Goal: Transaction & Acquisition: Purchase product/service

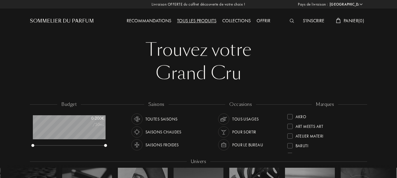
select select "FR"
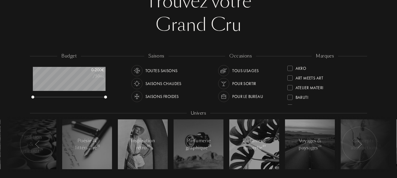
scroll to position [59, 0]
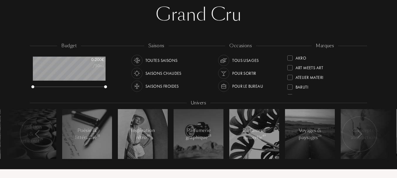
click at [153, 60] on div "Toutes saisons" at bounding box center [161, 60] width 32 height 11
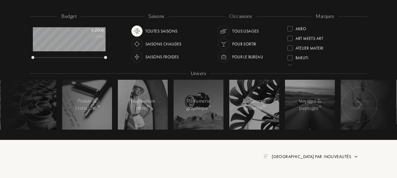
click at [38, 105] on img at bounding box center [37, 105] width 5 height 8
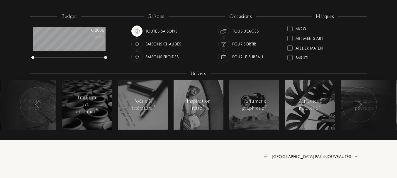
click at [38, 105] on img at bounding box center [37, 105] width 5 height 8
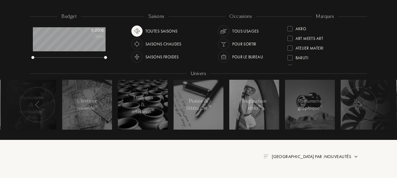
click at [38, 105] on img at bounding box center [37, 105] width 5 height 8
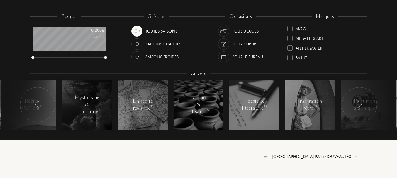
click at [38, 105] on img at bounding box center [37, 105] width 5 height 8
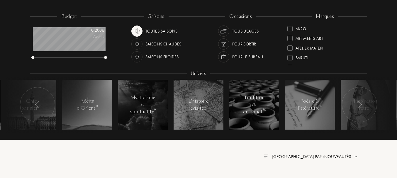
click at [38, 105] on img at bounding box center [37, 105] width 5 height 8
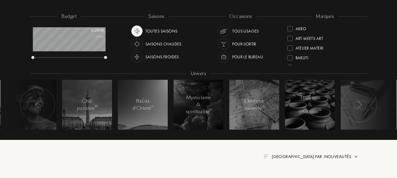
click at [38, 105] on img at bounding box center [37, 105] width 5 height 8
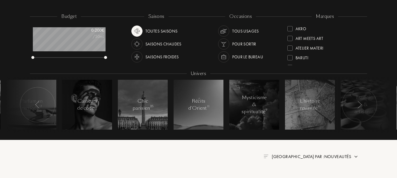
click at [38, 105] on img at bounding box center [37, 105] width 5 height 8
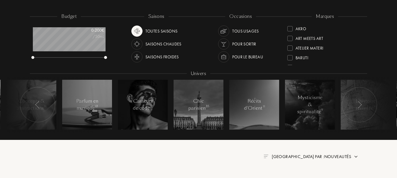
click at [38, 105] on img at bounding box center [37, 105] width 5 height 8
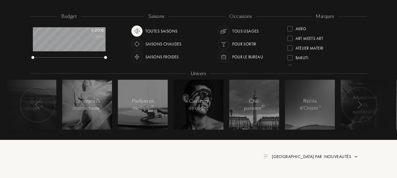
click at [38, 105] on img at bounding box center [37, 105] width 5 height 8
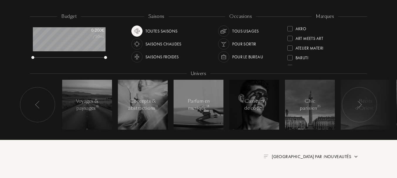
click at [38, 105] on img at bounding box center [37, 105] width 5 height 8
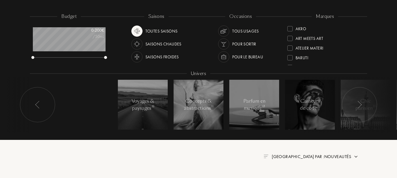
click at [360, 103] on img at bounding box center [359, 105] width 5 height 8
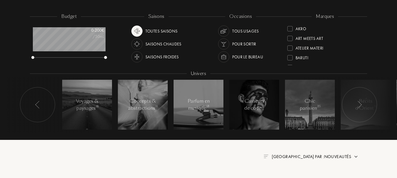
click at [360, 103] on img at bounding box center [359, 105] width 5 height 8
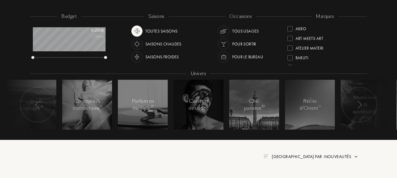
click at [360, 103] on img at bounding box center [359, 105] width 5 height 8
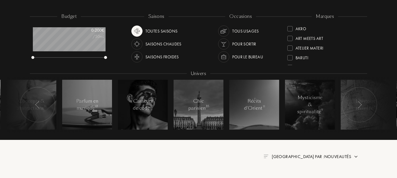
click at [360, 103] on img at bounding box center [359, 105] width 5 height 8
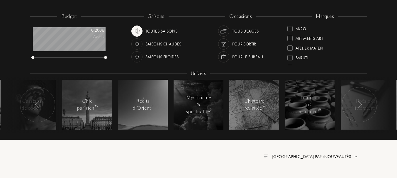
click at [360, 103] on img at bounding box center [359, 105] width 5 height 8
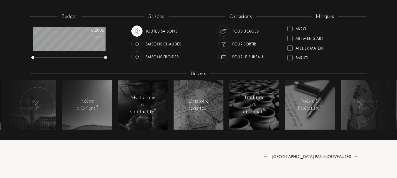
click at [360, 103] on img at bounding box center [359, 105] width 5 height 8
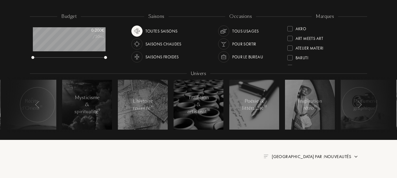
click at [360, 103] on img at bounding box center [359, 105] width 5 height 8
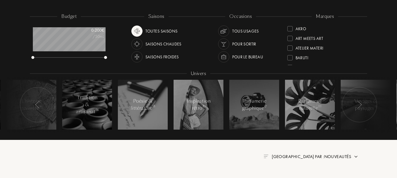
click at [360, 103] on img at bounding box center [359, 105] width 5 height 8
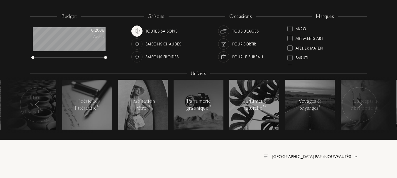
click at [360, 103] on img at bounding box center [359, 105] width 5 height 8
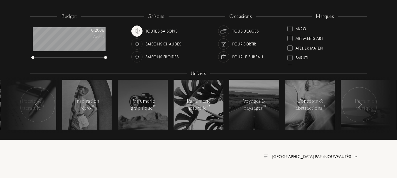
click at [360, 103] on img at bounding box center [359, 105] width 5 height 8
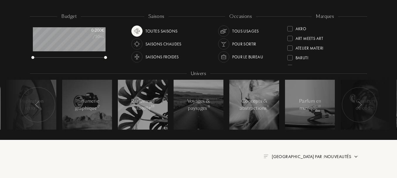
click at [360, 103] on img at bounding box center [359, 105] width 5 height 8
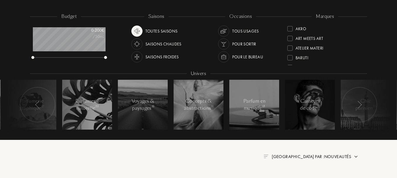
click at [360, 103] on img at bounding box center [359, 105] width 5 height 8
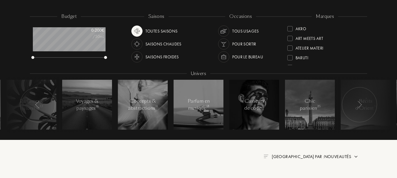
click at [360, 103] on img at bounding box center [359, 105] width 5 height 8
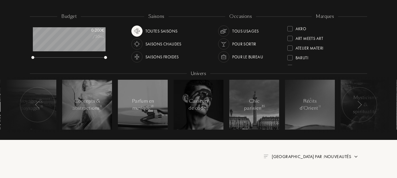
click at [360, 103] on img at bounding box center [359, 105] width 5 height 8
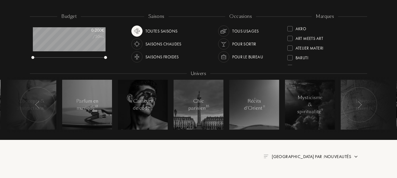
click at [360, 103] on img at bounding box center [359, 105] width 5 height 8
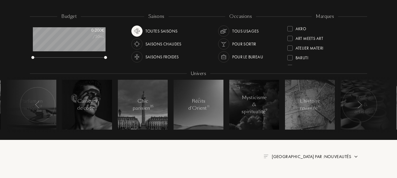
click at [360, 103] on img at bounding box center [359, 105] width 5 height 8
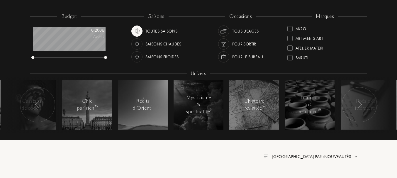
click at [360, 103] on img at bounding box center [359, 105] width 5 height 8
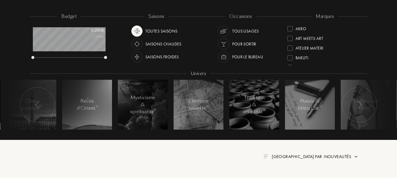
click at [360, 103] on img at bounding box center [359, 105] width 5 height 8
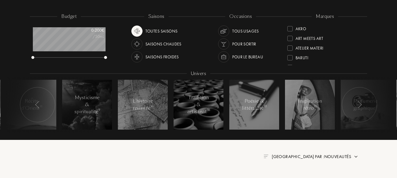
click at [360, 103] on img at bounding box center [359, 105] width 5 height 8
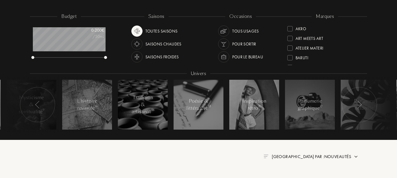
click at [360, 103] on img at bounding box center [359, 105] width 5 height 8
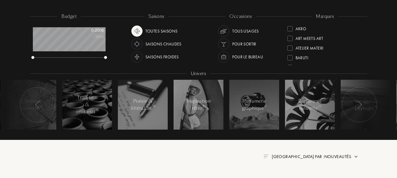
click at [360, 103] on img at bounding box center [359, 105] width 5 height 8
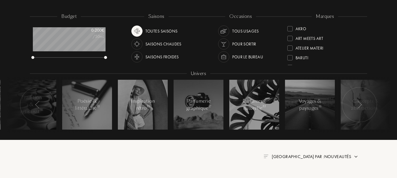
click at [360, 103] on img at bounding box center [359, 105] width 5 height 8
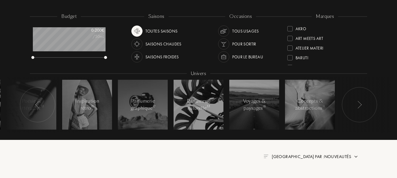
click at [244, 29] on div "Tous usages" at bounding box center [245, 31] width 27 height 11
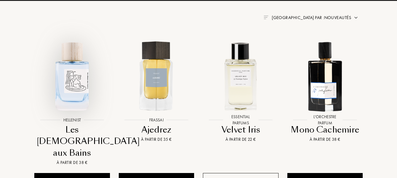
scroll to position [235, 0]
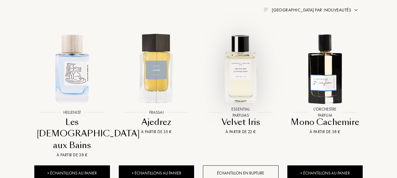
click at [238, 87] on img at bounding box center [241, 68] width 76 height 76
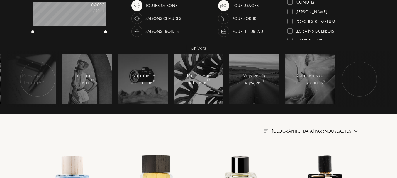
scroll to position [88, 0]
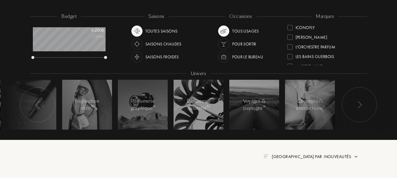
click at [360, 107] on img at bounding box center [359, 105] width 5 height 8
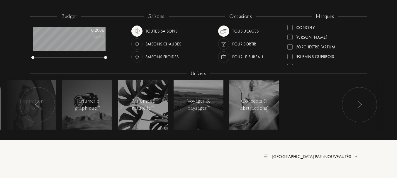
click at [33, 103] on div at bounding box center [37, 104] width 35 height 35
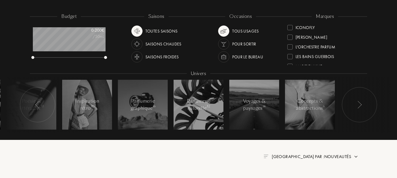
click at [33, 103] on div at bounding box center [37, 104] width 35 height 35
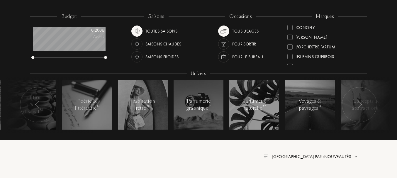
click at [33, 103] on div at bounding box center [37, 104] width 35 height 35
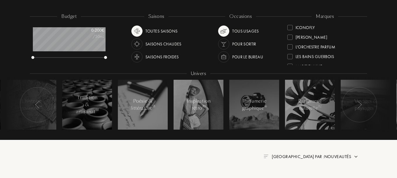
click at [33, 103] on div at bounding box center [37, 104] width 35 height 35
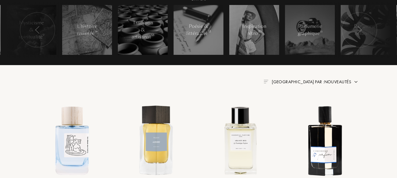
scroll to position [176, 0]
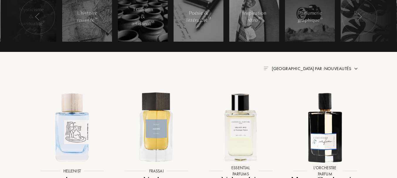
click at [355, 69] on img at bounding box center [356, 68] width 5 height 5
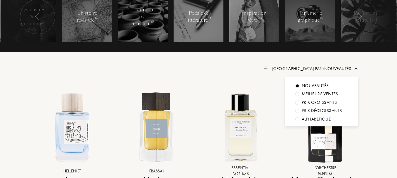
click at [355, 69] on img at bounding box center [356, 68] width 5 height 5
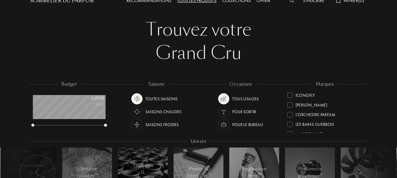
scroll to position [0, 0]
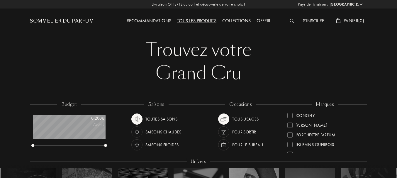
click at [141, 21] on div "Recommandations" at bounding box center [149, 21] width 50 height 8
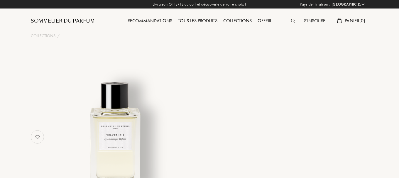
select select "FR"
select select "3"
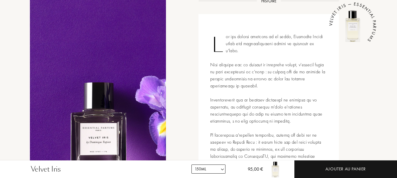
scroll to position [235, 0]
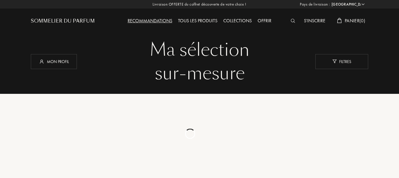
select select "FR"
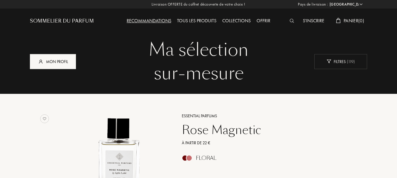
click at [66, 58] on div "Mon profil" at bounding box center [53, 61] width 46 height 15
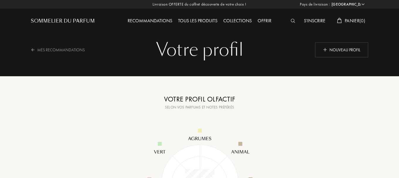
select select "FR"
click at [147, 22] on div "Recommandations" at bounding box center [149, 21] width 50 height 8
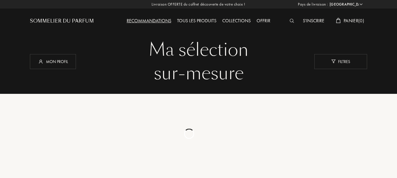
select select "FR"
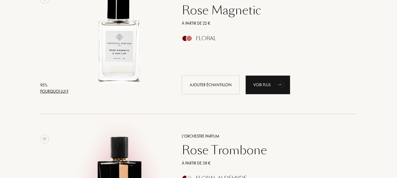
scroll to position [117, 0]
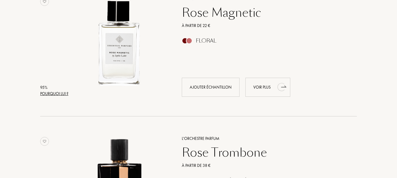
click at [274, 85] on div "Voir plus" at bounding box center [267, 87] width 45 height 19
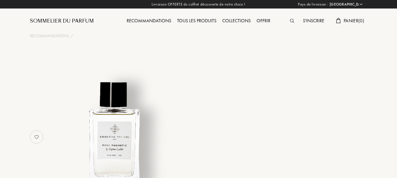
select select "FR"
select select "3"
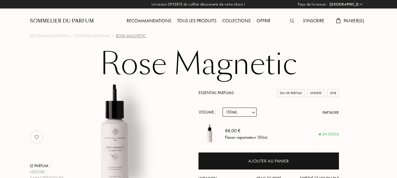
scroll to position [29, 0]
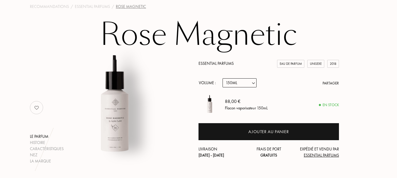
click at [252, 82] on select "Echantillon 10mL 100mL 150mL" at bounding box center [240, 82] width 34 height 9
select select "2"
click at [223, 78] on select "Echantillon 10mL 100mL 150mL" at bounding box center [240, 82] width 34 height 9
select select "2"
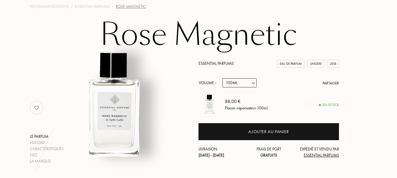
click at [253, 84] on select "Echantillon 10mL 100mL 150mL" at bounding box center [240, 82] width 34 height 9
select select "1"
click at [223, 78] on select "Echantillon 10mL 100mL 150mL" at bounding box center [240, 82] width 34 height 9
select select "1"
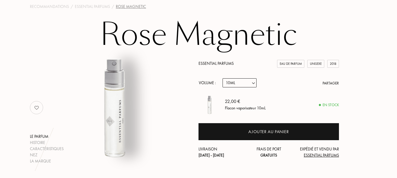
click at [255, 82] on select "Echantillon 10mL 100mL 150mL" at bounding box center [240, 82] width 34 height 9
select select "2"
click at [223, 78] on select "Echantillon 10mL 100mL 150mL" at bounding box center [240, 82] width 34 height 9
select select "2"
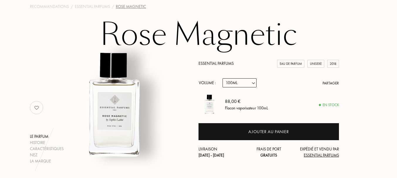
click at [254, 83] on select "Echantillon 10mL 100mL 150mL" at bounding box center [240, 82] width 34 height 9
select select "3"
click at [223, 78] on select "Echantillon 10mL 100mL 150mL" at bounding box center [240, 82] width 34 height 9
select select "3"
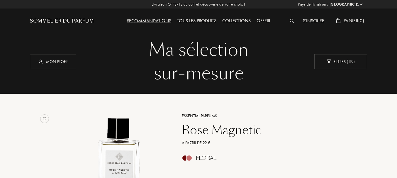
select select "FR"
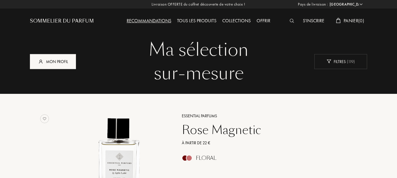
click at [65, 64] on div "Mon profil" at bounding box center [53, 61] width 46 height 15
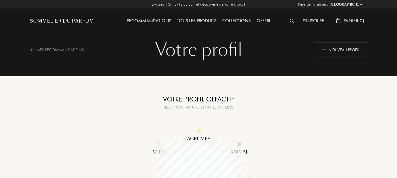
select select "FR"
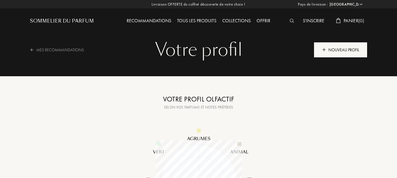
click at [330, 47] on div "Nouveau profil" at bounding box center [340, 49] width 53 height 15
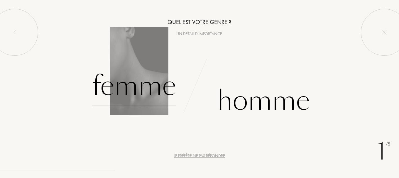
click at [142, 84] on div "Femme" at bounding box center [134, 86] width 84 height 40
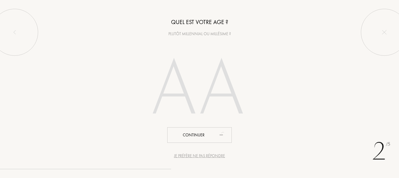
click at [201, 96] on input "number" at bounding box center [199, 90] width 126 height 101
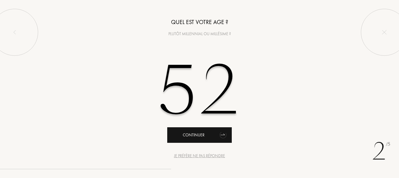
type input "52"
click at [209, 132] on div "Continuer" at bounding box center [199, 135] width 64 height 16
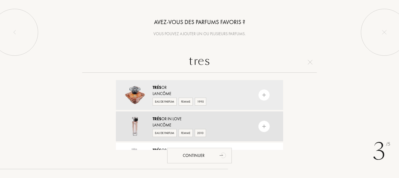
type input "tres"
click at [261, 125] on img at bounding box center [264, 127] width 6 height 6
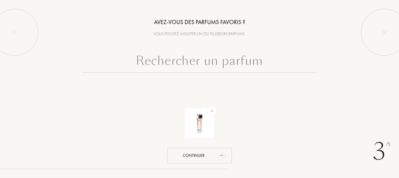
click at [196, 59] on input "text" at bounding box center [199, 62] width 235 height 21
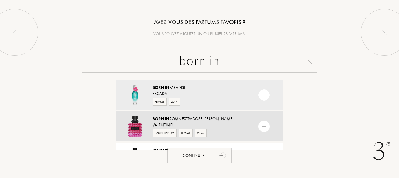
type input "born in"
click at [261, 124] on img at bounding box center [264, 127] width 6 height 6
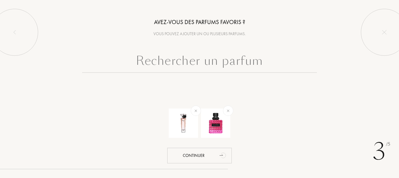
click at [183, 65] on input "text" at bounding box center [199, 62] width 235 height 21
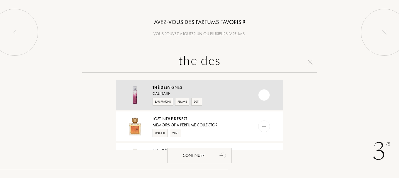
type input "the des"
click at [259, 90] on div "Thé Des Vignes Caudalie Eau Fraîche Femme 2011" at bounding box center [199, 95] width 167 height 30
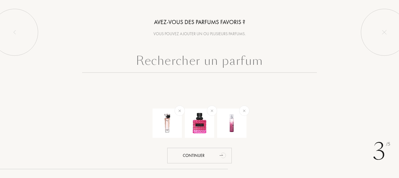
click at [224, 63] on input "text" at bounding box center [199, 62] width 235 height 21
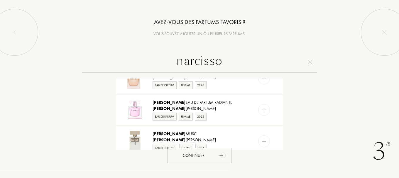
scroll to position [562, 0]
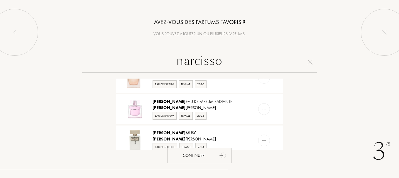
drag, startPoint x: 221, startPoint y: 61, endPoint x: 144, endPoint y: 56, distance: 77.6
click at [144, 56] on input "narcisso" at bounding box center [199, 62] width 235 height 21
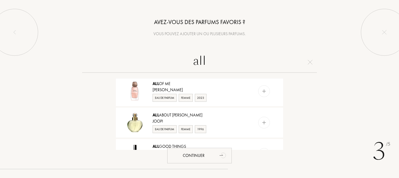
scroll to position [351, 0]
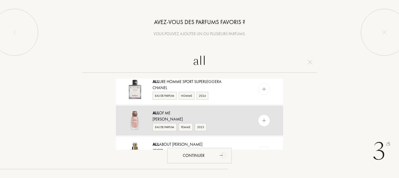
type input "all"
click at [263, 118] on img at bounding box center [264, 121] width 6 height 6
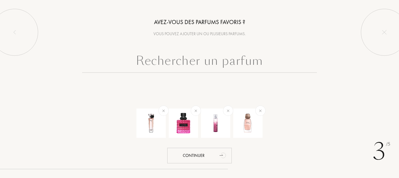
scroll to position [0, 0]
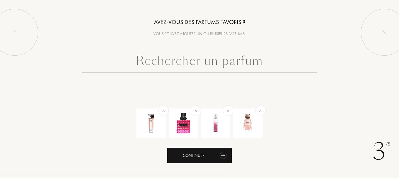
click at [213, 153] on div "Continuer" at bounding box center [199, 156] width 64 height 16
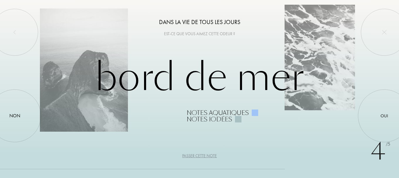
click at [193, 155] on div "Passer cette note" at bounding box center [199, 156] width 35 height 6
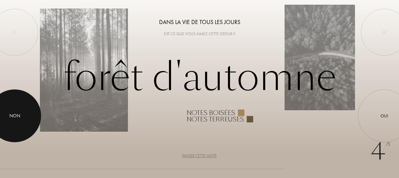
click at [23, 116] on div at bounding box center [14, 115] width 53 height 53
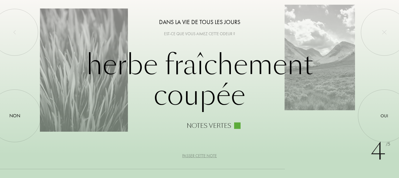
click at [195, 157] on div "Passer cette note" at bounding box center [199, 156] width 35 height 6
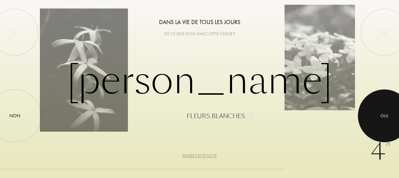
click at [381, 114] on div "Oui" at bounding box center [384, 115] width 8 height 7
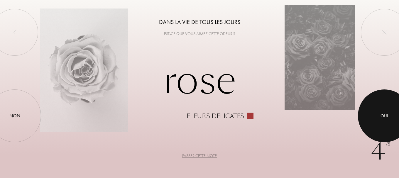
click at [380, 113] on div "Oui" at bounding box center [384, 115] width 8 height 7
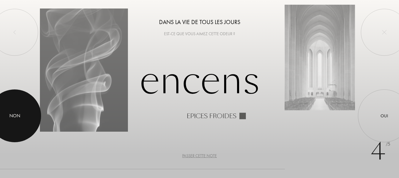
click at [16, 119] on div "Non" at bounding box center [14, 115] width 11 height 7
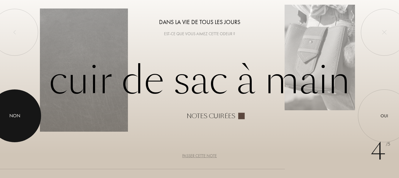
click at [12, 110] on div at bounding box center [14, 115] width 53 height 53
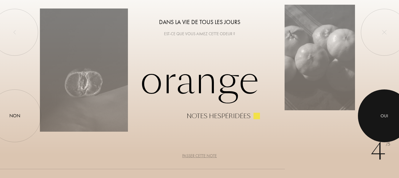
click at [378, 115] on div at bounding box center [384, 115] width 53 height 53
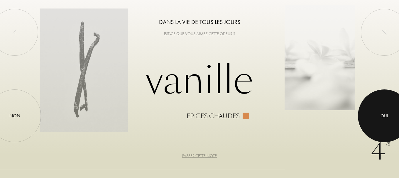
click at [378, 115] on div at bounding box center [384, 115] width 53 height 53
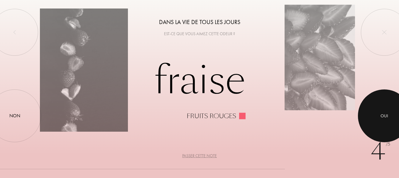
click at [378, 115] on div at bounding box center [384, 115] width 53 height 53
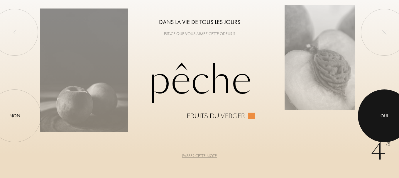
click at [378, 115] on div at bounding box center [384, 115] width 53 height 53
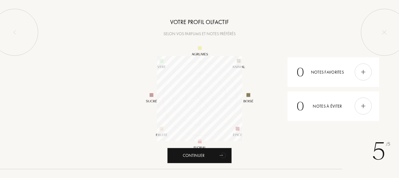
scroll to position [85, 85]
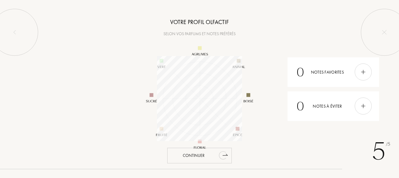
click at [212, 154] on div "Continuer" at bounding box center [199, 156] width 64 height 16
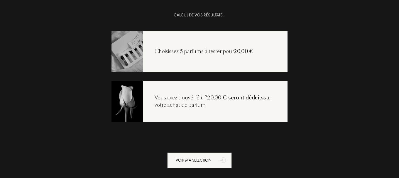
scroll to position [12, 0]
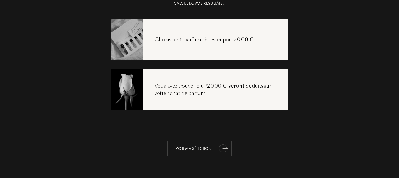
click at [217, 151] on icon "animation" at bounding box center [223, 148] width 12 height 12
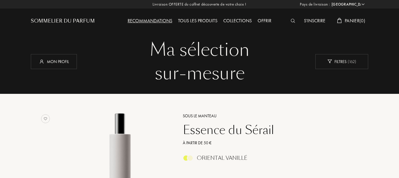
select select "FR"
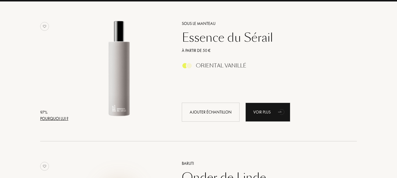
scroll to position [88, 0]
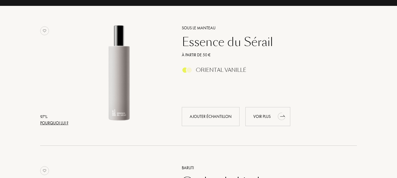
click at [276, 118] on div "Voir plus" at bounding box center [267, 116] width 45 height 19
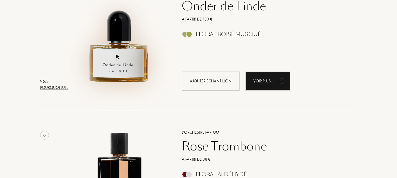
scroll to position [264, 0]
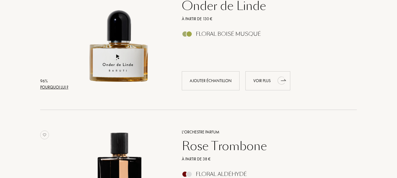
click at [274, 80] on div "Voir plus" at bounding box center [267, 80] width 45 height 19
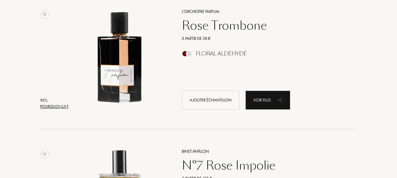
scroll to position [381, 0]
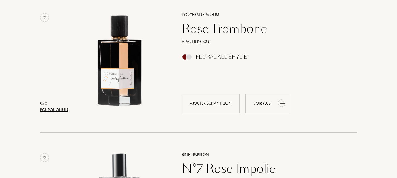
click at [264, 102] on div "Voir plus" at bounding box center [267, 103] width 45 height 19
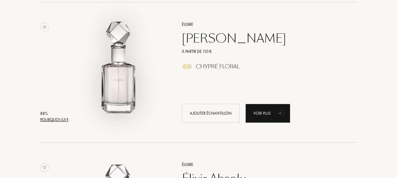
scroll to position [792, 0]
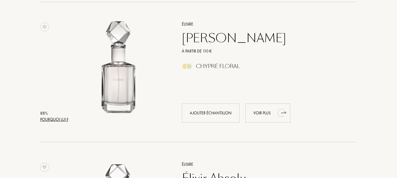
click at [266, 112] on div "Voir plus" at bounding box center [267, 112] width 45 height 19
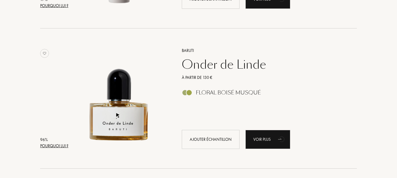
scroll to position [0, 0]
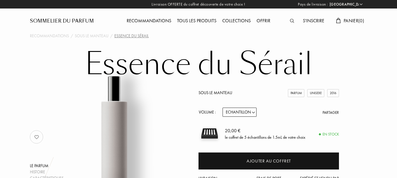
select select "FR"
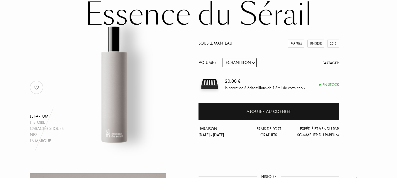
scroll to position [29, 0]
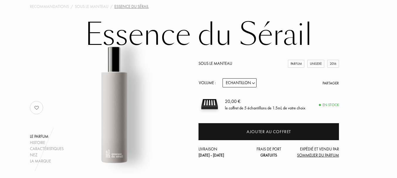
click at [254, 84] on select "Echantillon 14mL 50mL 100mL" at bounding box center [240, 82] width 34 height 9
select select "2"
click at [223, 78] on select "Echantillon 14mL 50mL 100mL" at bounding box center [240, 82] width 34 height 9
select select "2"
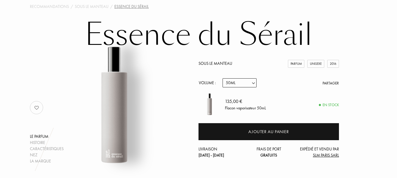
click at [239, 106] on div "Flacon vaporisateur 50mL" at bounding box center [245, 108] width 41 height 6
click at [253, 82] on select "Echantillon 14mL 50mL 100mL" at bounding box center [240, 82] width 34 height 9
select select "3"
click at [223, 78] on select "Echantillon 14mL 50mL 100mL" at bounding box center [240, 82] width 34 height 9
select select "3"
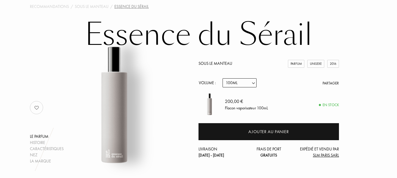
click at [250, 81] on select "Echantillon 14mL 50mL 100mL" at bounding box center [240, 82] width 34 height 9
select select "1"
click at [223, 78] on select "Echantillon 14mL 50mL 100mL" at bounding box center [240, 82] width 34 height 9
select select "1"
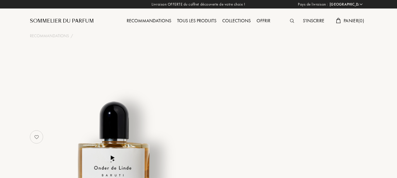
select select "FR"
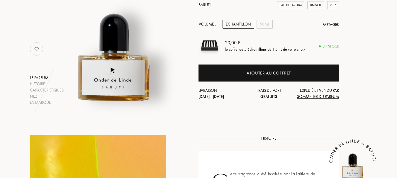
scroll to position [59, 0]
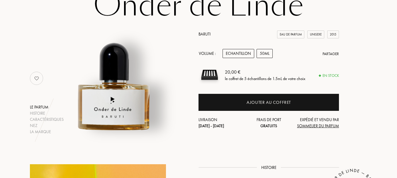
click at [264, 54] on div "50mL" at bounding box center [265, 53] width 16 height 9
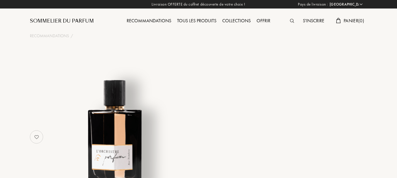
select select "FR"
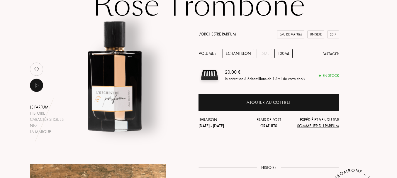
click at [288, 53] on div "100mL" at bounding box center [283, 53] width 18 height 9
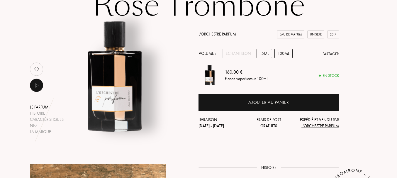
click at [264, 53] on div "15mL" at bounding box center [265, 53] width 16 height 9
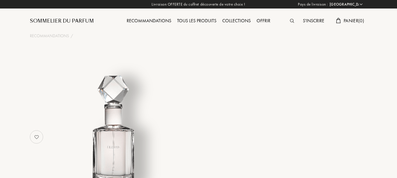
select select "FR"
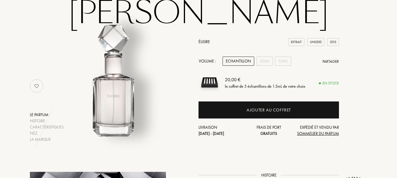
scroll to position [59, 0]
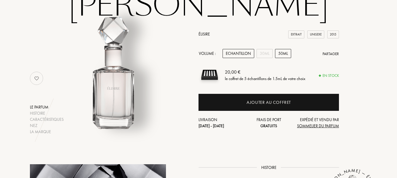
click at [281, 52] on div "50mL" at bounding box center [283, 53] width 16 height 9
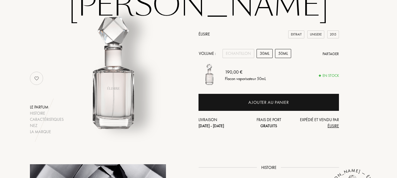
click at [261, 55] on div "30mL" at bounding box center [265, 53] width 16 height 9
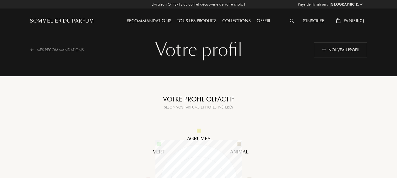
select select "FR"
click at [128, 104] on div "Selon vos parfums et notes préférés" at bounding box center [198, 107] width 147 height 6
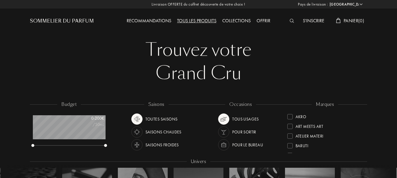
select select "FR"
click at [198, 21] on div "Tous les produits" at bounding box center [196, 21] width 45 height 8
click at [145, 19] on div "Recommandations" at bounding box center [149, 21] width 50 height 8
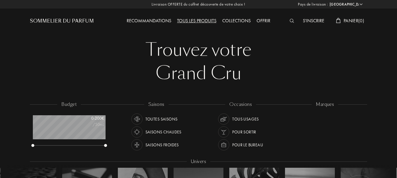
select select "FR"
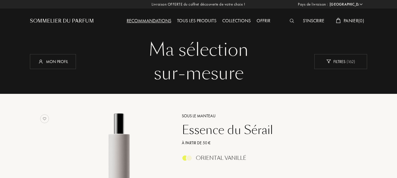
select select "FR"
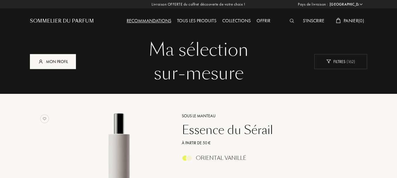
click at [49, 66] on div "Mon profil" at bounding box center [53, 61] width 46 height 15
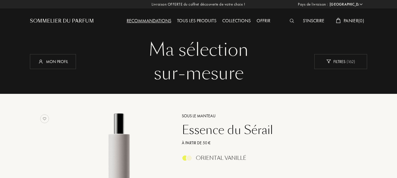
click at [242, 21] on div "Collections" at bounding box center [236, 21] width 34 height 8
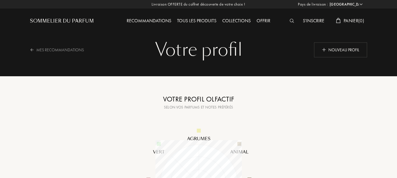
select select "FR"
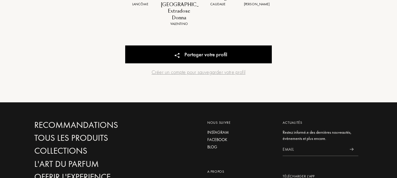
scroll to position [322, 0]
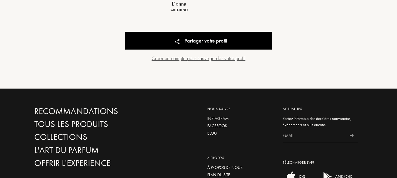
click at [205, 54] on div "Créer un compte pour sauvegarder votre profil" at bounding box center [198, 58] width 147 height 8
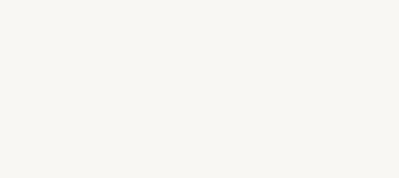
select select "FR"
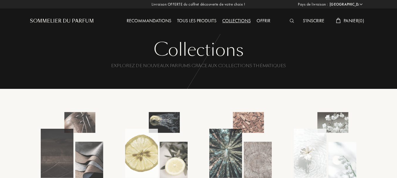
click at [192, 22] on div "Tous les produits" at bounding box center [196, 21] width 45 height 8
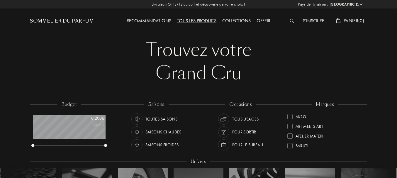
select select "FR"
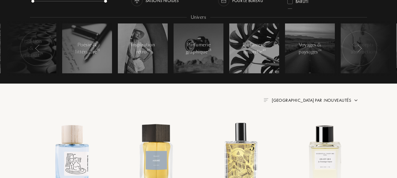
scroll to position [147, 0]
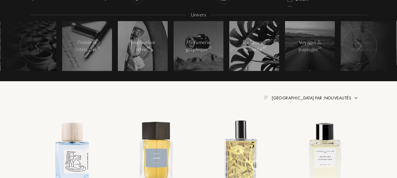
click at [336, 98] on span "[GEOGRAPHIC_DATA] par : Nouveautés" at bounding box center [311, 98] width 79 height 6
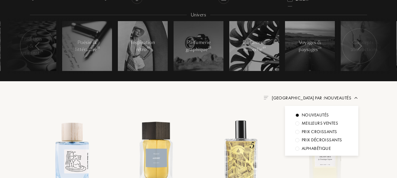
click at [327, 121] on div "Meilleurs ventes" at bounding box center [320, 123] width 36 height 7
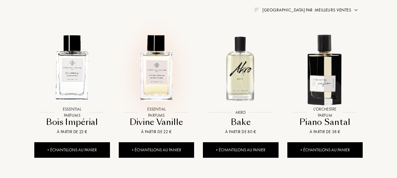
scroll to position [264, 0]
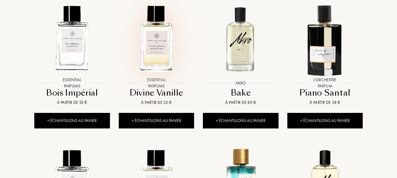
click at [156, 47] on img at bounding box center [156, 39] width 76 height 76
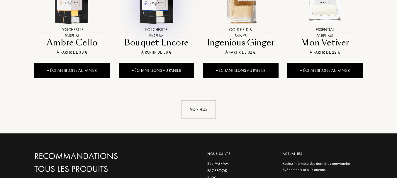
scroll to position [616, 0]
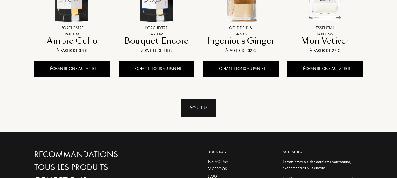
click at [202, 111] on div "Voir plus" at bounding box center [198, 108] width 34 height 18
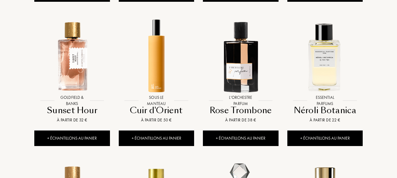
scroll to position [704, 0]
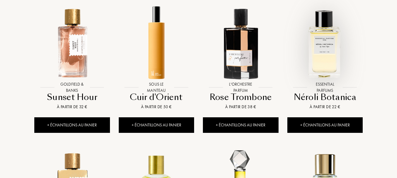
click at [332, 55] on img at bounding box center [325, 43] width 76 height 76
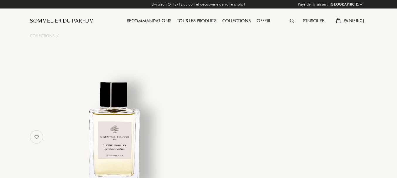
select select "FR"
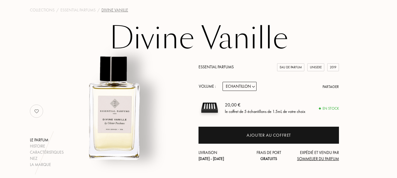
scroll to position [29, 0]
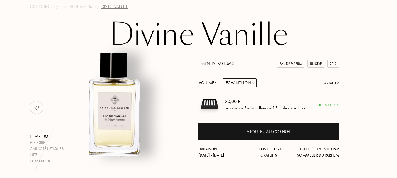
click at [246, 83] on select "Echantillon 10mL 100mL 150mL" at bounding box center [240, 82] width 34 height 9
select select "2"
click at [223, 78] on select "Echantillon 10mL 100mL 150mL" at bounding box center [240, 82] width 34 height 9
select select "2"
click at [252, 82] on select "Echantillon 10mL 100mL 150mL" at bounding box center [240, 82] width 34 height 9
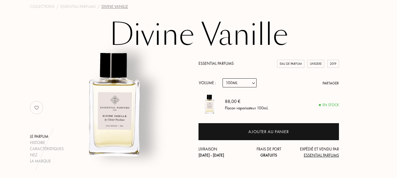
click at [252, 82] on select "Echantillon 10mL 100mL 150mL" at bounding box center [240, 82] width 34 height 9
click at [252, 83] on select "Echantillon 10mL 100mL 150mL" at bounding box center [240, 82] width 34 height 9
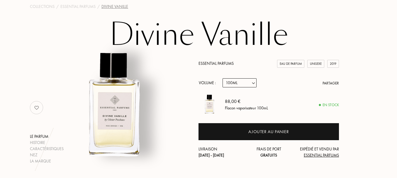
click at [253, 83] on select "Echantillon 10mL 100mL 150mL" at bounding box center [240, 82] width 34 height 9
select select "3"
click at [223, 78] on select "Echantillon 10mL 100mL 150mL" at bounding box center [240, 82] width 34 height 9
select select "3"
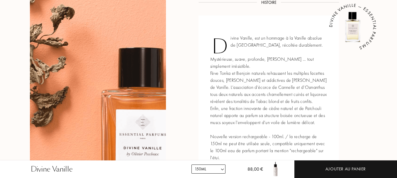
scroll to position [205, 0]
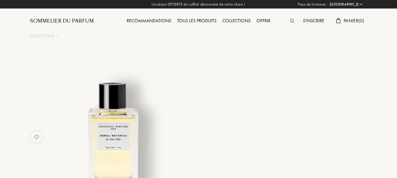
select select "FR"
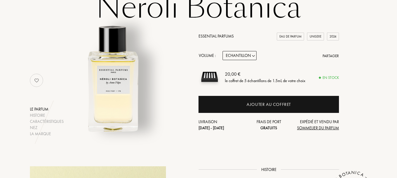
scroll to position [59, 0]
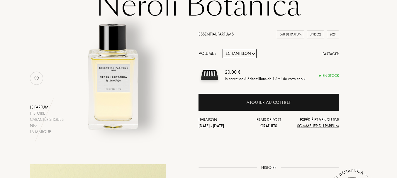
click at [254, 55] on select "Echantillon 10mL 100mL 150mL" at bounding box center [240, 53] width 34 height 9
click at [254, 54] on select "Echantillon 10mL 100mL 150mL" at bounding box center [240, 53] width 34 height 9
select select "2"
click at [223, 49] on select "Echantillon 10mL 100mL 150mL" at bounding box center [240, 53] width 34 height 9
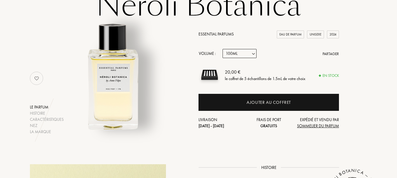
select select "2"
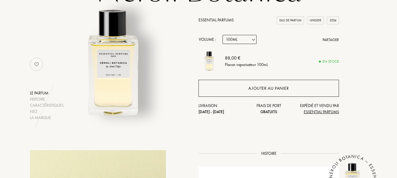
scroll to position [29, 0]
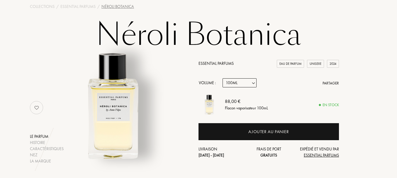
click at [251, 83] on select "Echantillon 10mL 100mL 150mL" at bounding box center [240, 82] width 34 height 9
click at [251, 84] on select "Echantillon 10mL 100mL 150mL" at bounding box center [240, 82] width 34 height 9
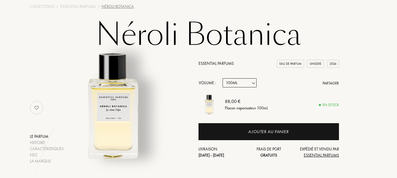
click at [251, 84] on select "Echantillon 10mL 100mL 150mL" at bounding box center [240, 82] width 34 height 9
click at [253, 83] on select "Echantillon 10mL 100mL 150mL" at bounding box center [240, 82] width 34 height 9
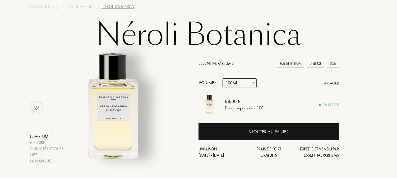
drag, startPoint x: 253, startPoint y: 83, endPoint x: 239, endPoint y: 115, distance: 35.2
click at [239, 115] on div "Essential Parfums Eau de Parfum Unisexe 2024 Volume : Echantillon 10mL 100mL 15…" at bounding box center [268, 109] width 140 height 98
select select "3"
click at [223, 78] on select "Echantillon 10mL 100mL 150mL" at bounding box center [240, 82] width 34 height 9
select select "3"
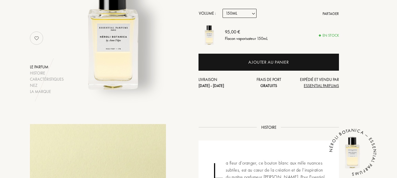
scroll to position [117, 0]
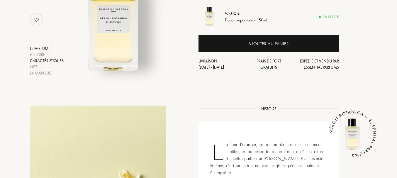
click at [52, 59] on div "Caractéristiques" at bounding box center [47, 61] width 34 height 6
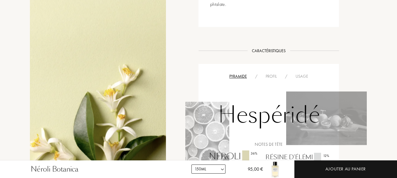
scroll to position [383, 0]
click at [220, 170] on select "Echantillon 10mL 100mL 150mL" at bounding box center [208, 168] width 34 height 9
click at [191, 164] on select "Echantillon 10mL 100mL 150mL" at bounding box center [208, 168] width 34 height 9
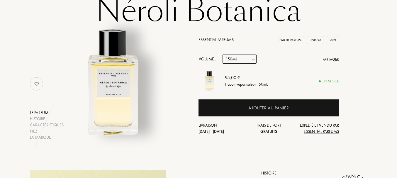
scroll to position [2, 0]
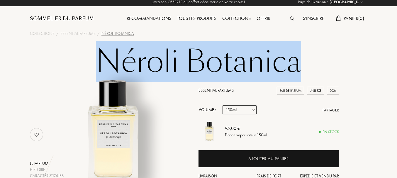
drag, startPoint x: 108, startPoint y: 61, endPoint x: 300, endPoint y: 63, distance: 191.5
click at [300, 63] on h1 "Néroli Botanica" at bounding box center [198, 62] width 293 height 32
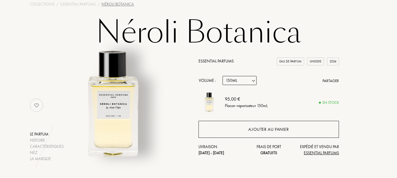
click at [257, 125] on div "Ajouter au panier" at bounding box center [268, 129] width 140 height 17
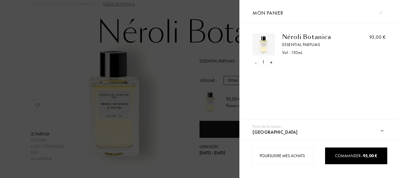
click at [166, 82] on div at bounding box center [119, 89] width 239 height 178
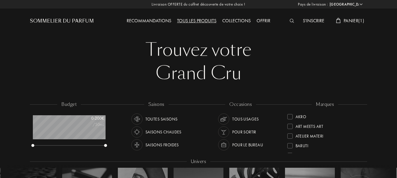
select select "FR"
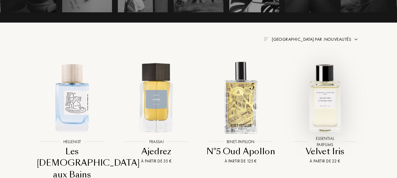
scroll to position [176, 0]
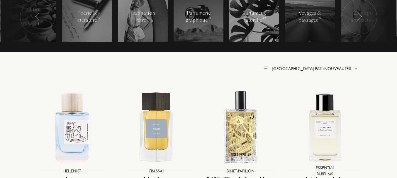
click at [348, 67] on span "[GEOGRAPHIC_DATA] par : Nouveautés" at bounding box center [311, 69] width 79 height 6
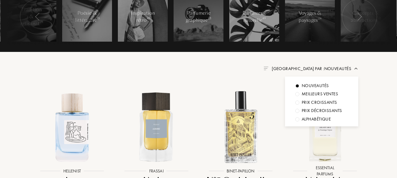
click at [329, 93] on div "Meilleurs ventes" at bounding box center [320, 94] width 36 height 7
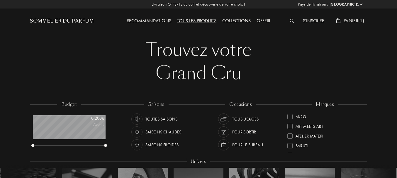
click at [151, 19] on div "Recommandations" at bounding box center [149, 21] width 50 height 8
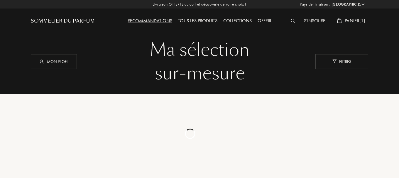
select select "FR"
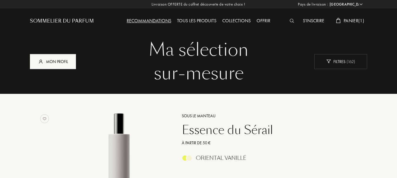
click at [69, 62] on div "Mon profil" at bounding box center [53, 61] width 46 height 15
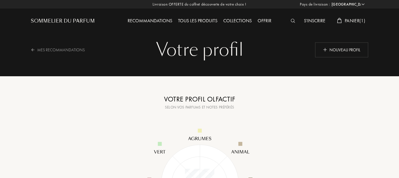
select select "FR"
click at [54, 48] on div "Mes Recommandations" at bounding box center [61, 50] width 62 height 14
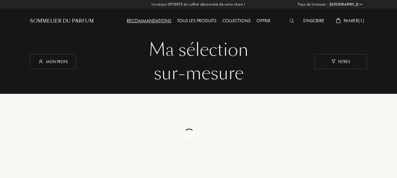
select select "FR"
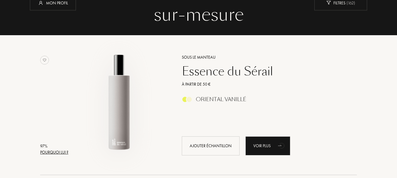
scroll to position [88, 0]
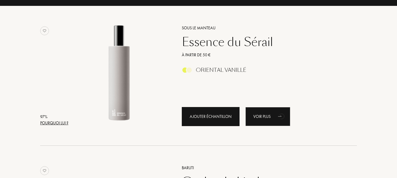
click at [215, 117] on div "Ajouter échantillon" at bounding box center [211, 116] width 58 height 19
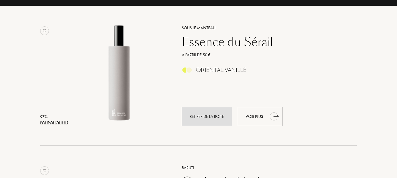
click at [258, 116] on div "Voir plus" at bounding box center [260, 116] width 45 height 19
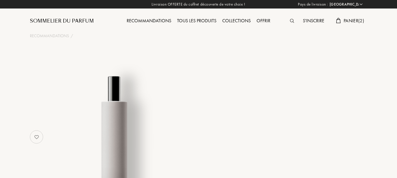
select select "FR"
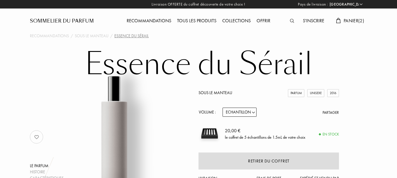
click at [253, 112] on select "Echantillon 14mL 50mL 100mL" at bounding box center [240, 112] width 34 height 9
select select "1"
click at [223, 108] on select "Echantillon 14mL 50mL 100mL" at bounding box center [240, 112] width 34 height 9
select select "1"
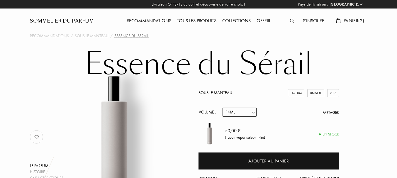
click at [252, 109] on select "Echantillon 14mL 50mL 100mL" at bounding box center [240, 112] width 34 height 9
select select "2"
click at [223, 108] on select "Echantillon 14mL 50mL 100mL" at bounding box center [240, 112] width 34 height 9
select select "2"
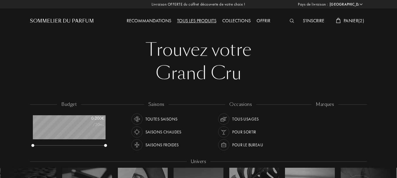
select select "FR"
drag, startPoint x: 0, startPoint y: 0, endPoint x: 41, endPoint y: 43, distance: 59.9
click at [41, 43] on h1 "Trouvez votre Grand Cru" at bounding box center [91, 45] width 114 height 14
click at [54, 20] on div "Sommelier du Parfum" at bounding box center [62, 21] width 64 height 7
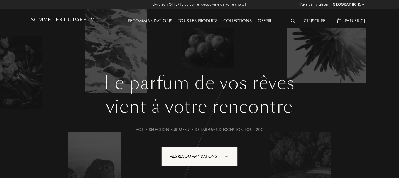
select select "FR"
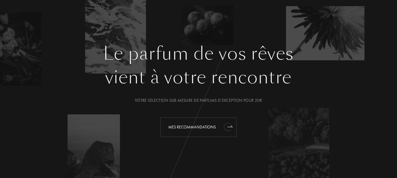
click at [201, 124] on div "Mes Recommandations" at bounding box center [198, 127] width 76 height 20
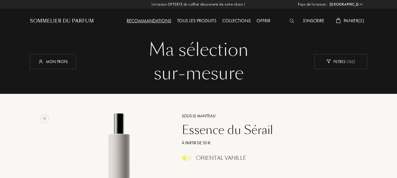
select select "FR"
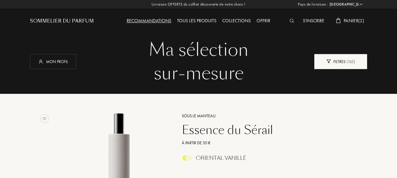
click at [348, 60] on span "( 162 )" at bounding box center [350, 61] width 10 height 5
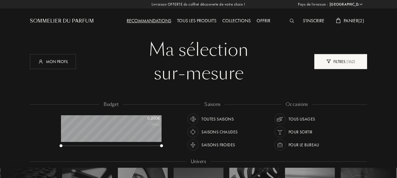
scroll to position [29, 101]
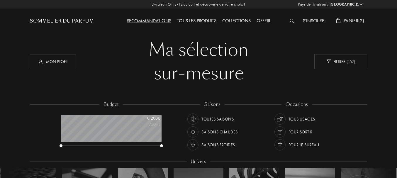
click at [209, 119] on div "Toutes saisons" at bounding box center [217, 118] width 32 height 11
click at [299, 119] on div "Tous usages" at bounding box center [301, 118] width 27 height 11
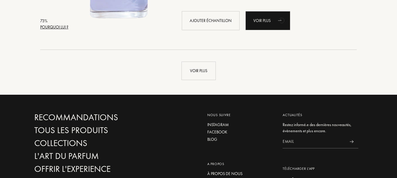
scroll to position [1583, 0]
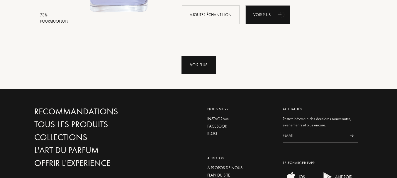
click at [194, 61] on div "Voir plus" at bounding box center [198, 65] width 34 height 18
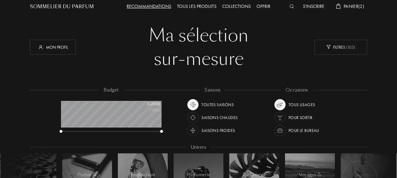
scroll to position [0, 0]
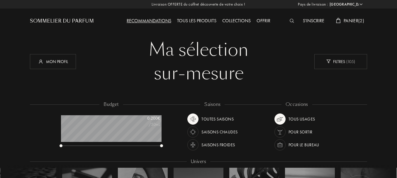
click at [240, 20] on div "Collections" at bounding box center [236, 21] width 34 height 8
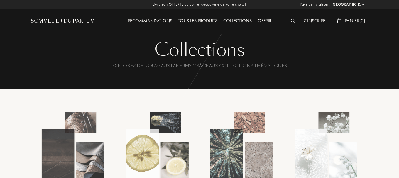
select select "FR"
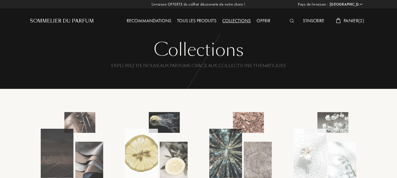
click at [198, 23] on div "Tous les produits" at bounding box center [196, 21] width 45 height 8
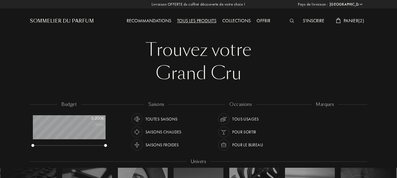
select select "FR"
click at [143, 20] on div "Recommandations" at bounding box center [149, 21] width 50 height 8
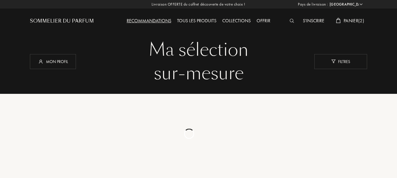
select select "FR"
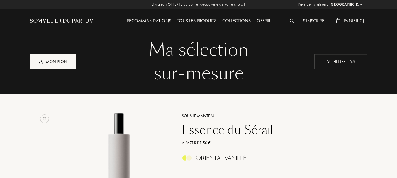
click at [54, 63] on div "Mon profil" at bounding box center [53, 61] width 46 height 15
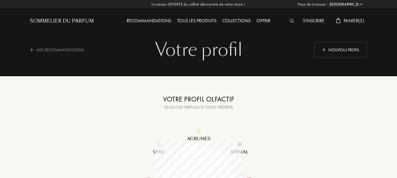
select select "FR"
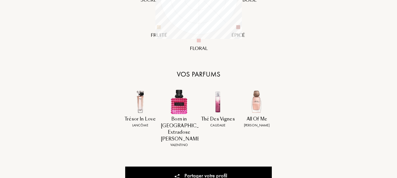
scroll to position [172, 0]
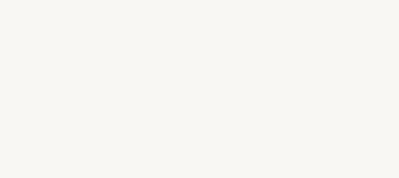
select select "FR"
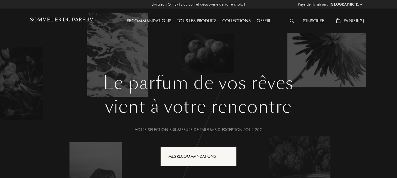
scroll to position [29, 0]
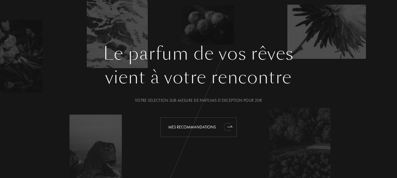
click at [223, 123] on icon "animation" at bounding box center [228, 127] width 12 height 12
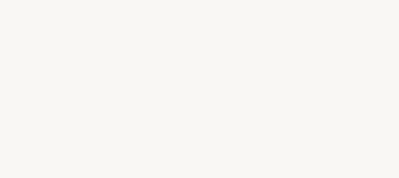
select select "FR"
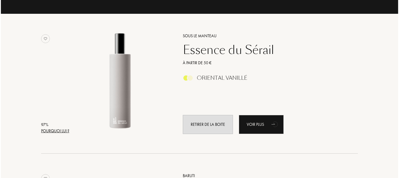
scroll to position [88, 0]
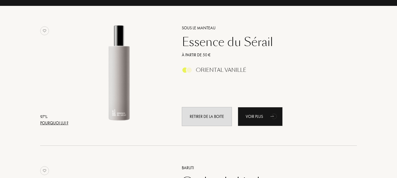
click at [53, 121] on div "Pourquoi lui ?" at bounding box center [54, 123] width 28 height 6
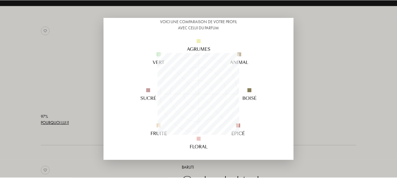
scroll to position [59, 0]
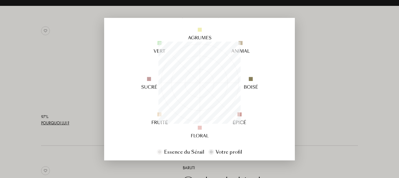
click at [331, 58] on div at bounding box center [199, 89] width 399 height 178
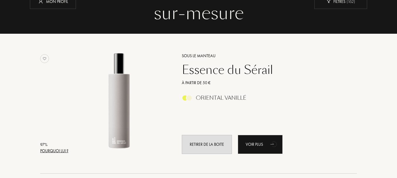
scroll to position [0, 0]
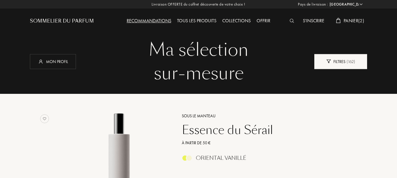
click at [332, 64] on div "Filtres ( 162 )" at bounding box center [340, 61] width 53 height 15
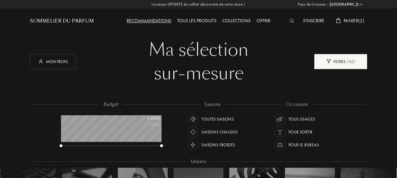
scroll to position [29, 101]
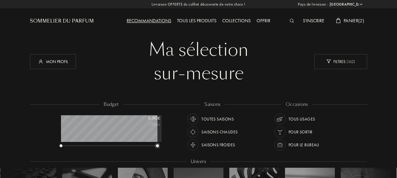
drag, startPoint x: 161, startPoint y: 147, endPoint x: 157, endPoint y: 146, distance: 4.1
click at [157, 146] on div at bounding box center [157, 145] width 3 height 3
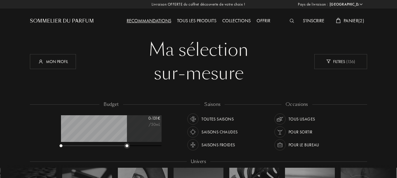
drag, startPoint x: 157, startPoint y: 146, endPoint x: 126, endPoint y: 150, distance: 31.0
click at [126, 150] on div "budget 0 - 131 € /50mL" at bounding box center [114, 127] width 112 height 53
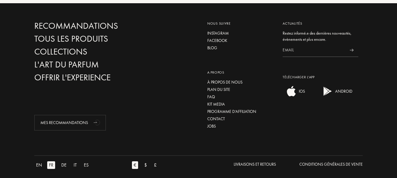
scroll to position [1671, 0]
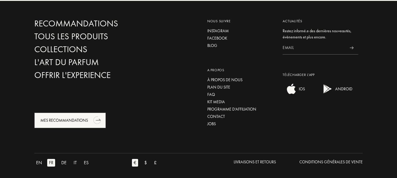
click at [95, 124] on icon "animation" at bounding box center [97, 120] width 12 height 12
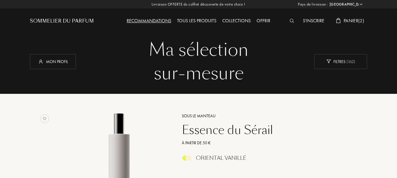
select select "FR"
click at [77, 19] on div "Sommelier du Parfum" at bounding box center [62, 21] width 64 height 7
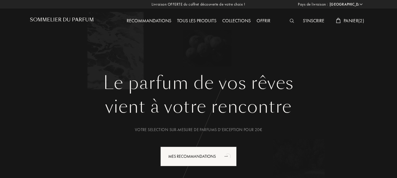
select select "FR"
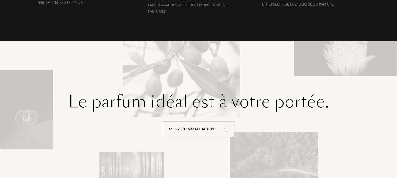
scroll to position [1290, 0]
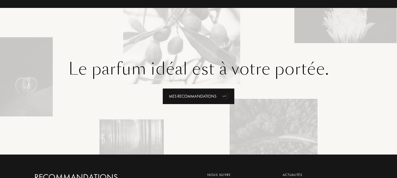
click at [208, 89] on div "Mes Recommandations" at bounding box center [199, 97] width 72 height 16
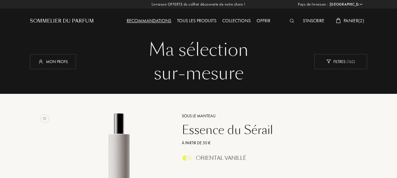
select select "FR"
click at [348, 21] on span "Panier ( 2 )" at bounding box center [354, 21] width 21 height 6
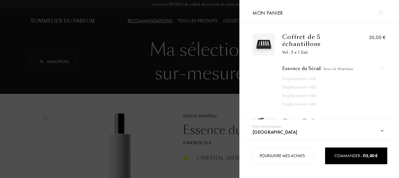
click at [381, 67] on img at bounding box center [381, 68] width 3 height 3
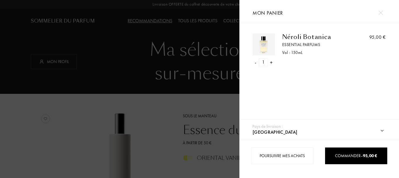
click at [79, 31] on div at bounding box center [119, 89] width 239 height 178
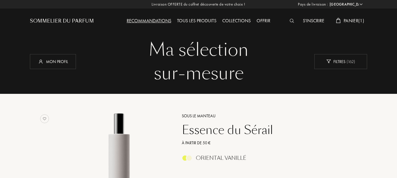
click at [197, 22] on div "Tous les produits" at bounding box center [196, 21] width 45 height 8
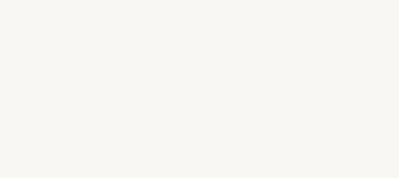
select select "FR"
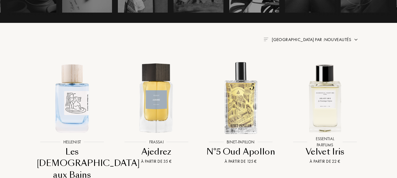
scroll to position [205, 0]
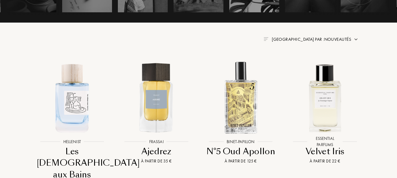
click at [308, 40] on span "Trier par : Nouveautés" at bounding box center [311, 39] width 79 height 6
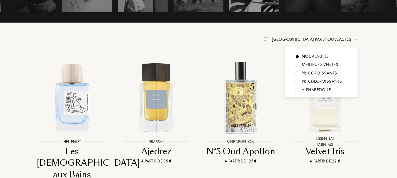
click at [304, 62] on div "Meilleurs ventes" at bounding box center [320, 64] width 36 height 7
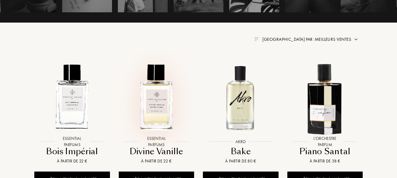
click at [151, 92] on img at bounding box center [156, 98] width 76 height 76
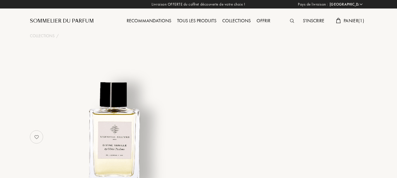
select select "FR"
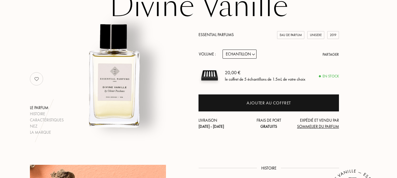
scroll to position [59, 0]
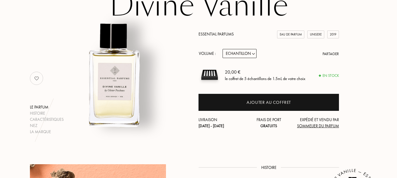
click at [254, 51] on select "Echantillon 10mL 100mL 150mL" at bounding box center [240, 53] width 34 height 9
select select "2"
click at [223, 49] on select "Echantillon 10mL 100mL 150mL" at bounding box center [240, 53] width 34 height 9
select select "2"
click at [252, 54] on select "Echantillon 10mL 100mL 150mL" at bounding box center [240, 53] width 34 height 9
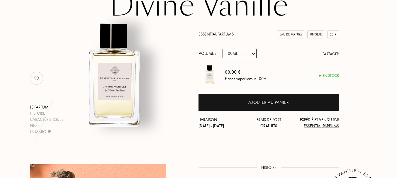
select select "3"
click at [223, 49] on select "Echantillon 10mL 100mL 150mL" at bounding box center [240, 53] width 34 height 9
select select "3"
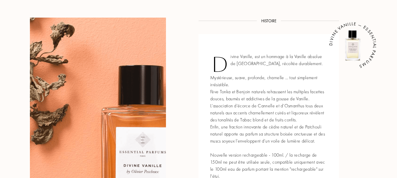
scroll to position [0, 0]
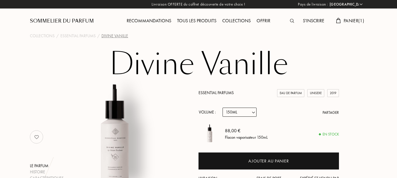
click at [355, 23] on span "Panier ( 1 )" at bounding box center [354, 21] width 21 height 6
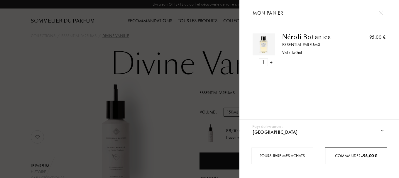
click at [347, 156] on span "Commander – 95,00 €" at bounding box center [356, 155] width 42 height 5
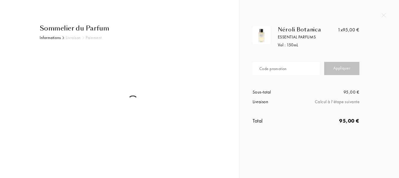
select select "FR"
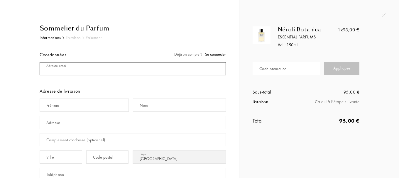
click at [151, 69] on input "mail" at bounding box center [133, 68] width 186 height 13
type input "[EMAIL_ADDRESS][PERSON_NAME][DOMAIN_NAME]"
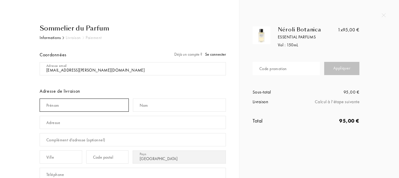
type input "[PERSON_NAME]"
type input "Caillet"
type input "la roseraie allee [STREET_ADDRESS][PERSON_NAME]"
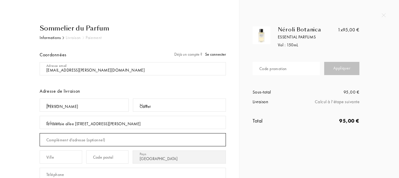
type input "[STREET_ADDRESS][PERSON_NAME]"
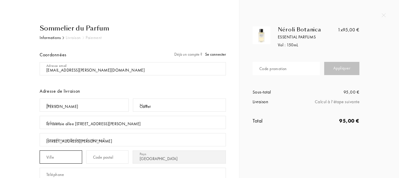
type input "ROMANS SUR ISERE"
type input "26100"
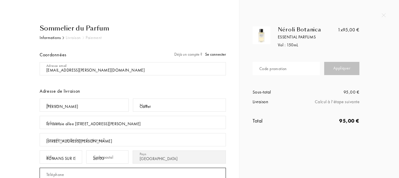
type input "0620395727"
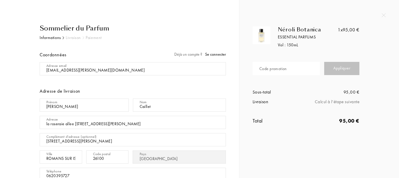
click at [80, 123] on input "la roseraie allee [STREET_ADDRESS][PERSON_NAME]" at bounding box center [133, 122] width 186 height 13
drag, startPoint x: 98, startPoint y: 123, endPoint x: 136, endPoint y: 121, distance: 38.1
click at [136, 121] on input "la roseraie allee [STREET_ADDRESS][PERSON_NAME]" at bounding box center [133, 122] width 186 height 13
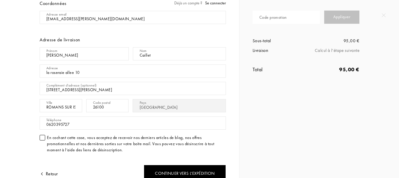
scroll to position [59, 0]
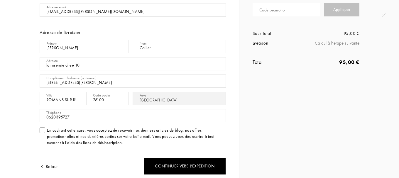
type input "la roseraie allee 10"
click at [44, 130] on div at bounding box center [43, 131] width 6 height 6
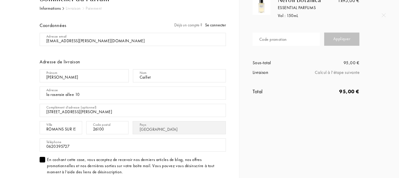
scroll to position [0, 0]
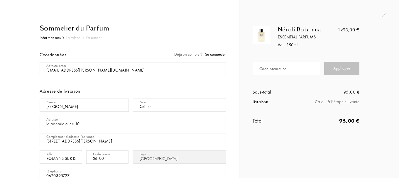
click at [285, 67] on div "Code promotion" at bounding box center [273, 69] width 28 height 6
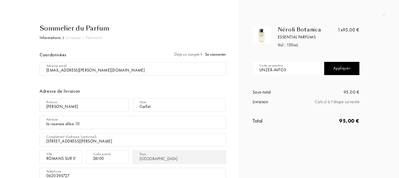
type input "UNZER-AVFO3"
click at [335, 67] on div "Appliquer" at bounding box center [341, 68] width 35 height 13
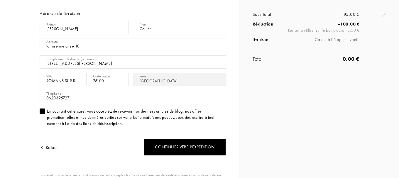
scroll to position [88, 0]
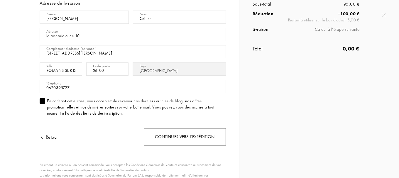
click at [177, 139] on div "Continuer vers l’expédition" at bounding box center [185, 136] width 82 height 17
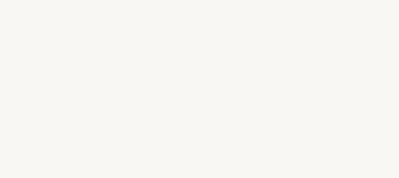
select select "FR"
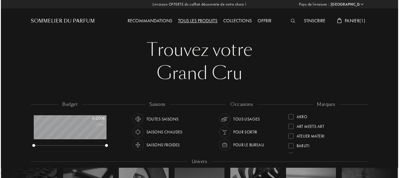
scroll to position [29, 72]
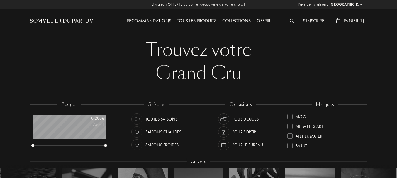
click at [291, 19] on img at bounding box center [292, 21] width 4 height 4
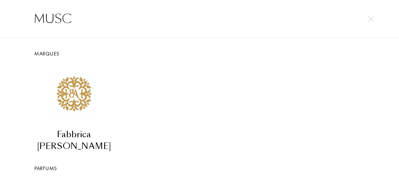
type input "MUSC"
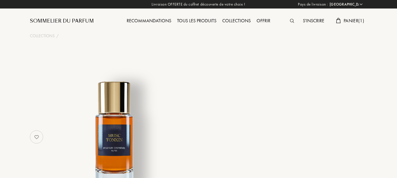
select select "FR"
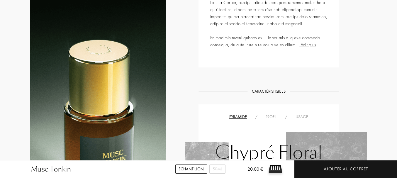
scroll to position [410, 0]
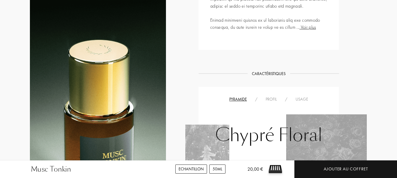
click at [220, 166] on div "50mL" at bounding box center [217, 168] width 16 height 9
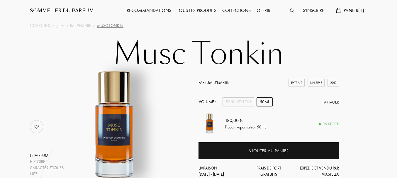
scroll to position [0, 0]
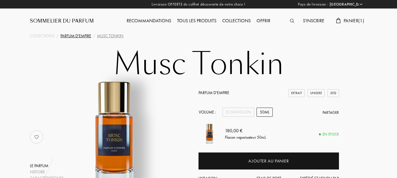
click at [77, 35] on div "Parfum d'Empire" at bounding box center [75, 36] width 31 height 6
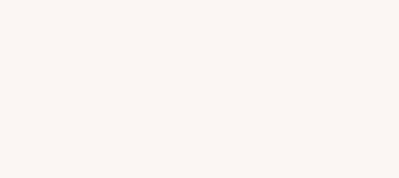
select select "FR"
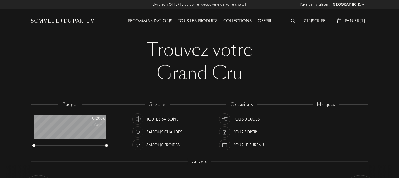
select select "FR"
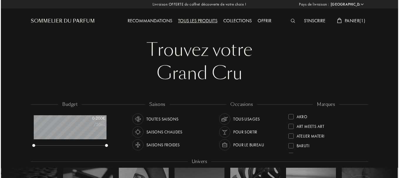
scroll to position [29, 72]
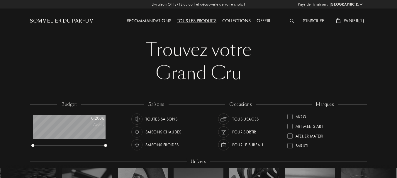
click at [290, 19] on img at bounding box center [292, 21] width 4 height 4
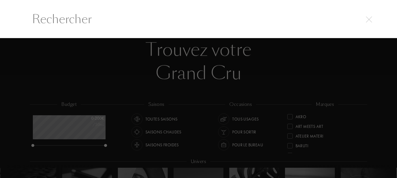
scroll to position [0, 0]
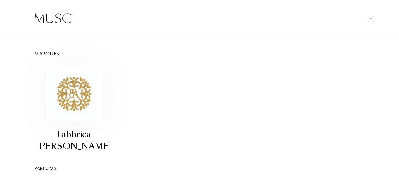
type input "MUSC"
click at [78, 110] on img at bounding box center [73, 93] width 55 height 55
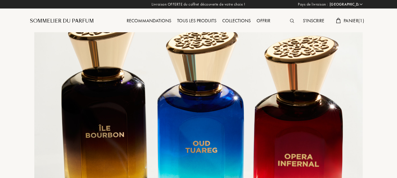
select select "FR"
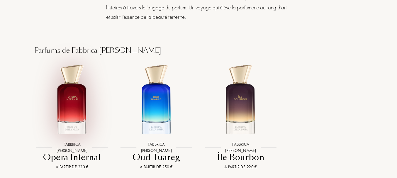
scroll to position [410, 0]
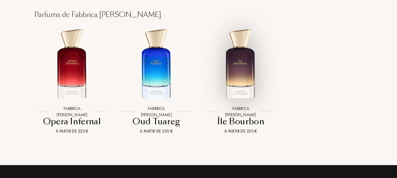
click at [240, 71] on img at bounding box center [241, 64] width 76 height 76
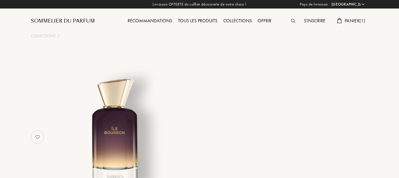
select select "FR"
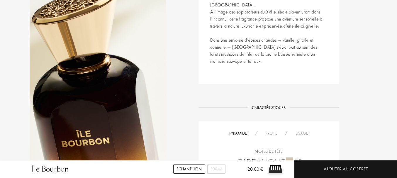
scroll to position [293, 0]
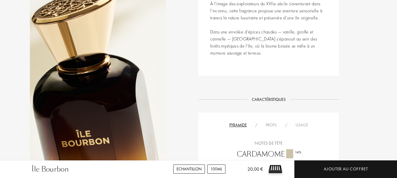
click at [213, 172] on div "100mL" at bounding box center [216, 168] width 18 height 9
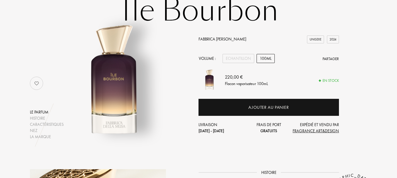
scroll to position [0, 0]
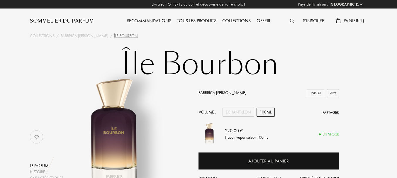
click at [141, 20] on div "Recommandations" at bounding box center [149, 21] width 50 height 8
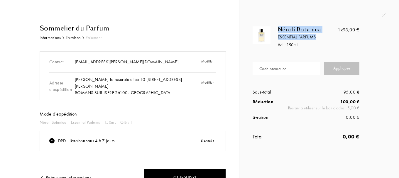
drag, startPoint x: 279, startPoint y: 29, endPoint x: 318, endPoint y: 36, distance: 40.5
click at [318, 36] on div "Néroli Botanica Essential Parfums Vol : 150 mL" at bounding box center [305, 37] width 71 height 22
copy div "Néroli Botanica Essential Parfums"
click at [297, 29] on div "Néroli Botanica" at bounding box center [310, 29] width 64 height 6
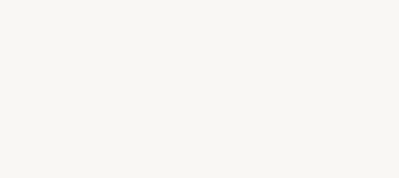
select select "FR"
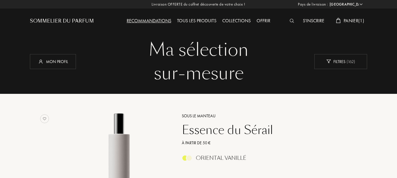
click at [187, 21] on div "Tous les produits" at bounding box center [196, 21] width 45 height 8
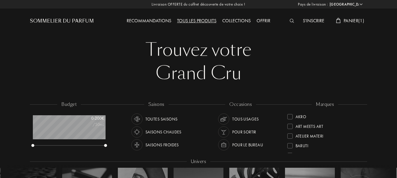
select select "FR"
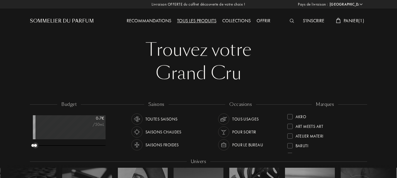
drag, startPoint x: 104, startPoint y: 146, endPoint x: 35, endPoint y: 146, distance: 69.2
click at [35, 146] on div at bounding box center [35, 145] width 3 height 3
click at [291, 19] on img at bounding box center [292, 21] width 4 height 4
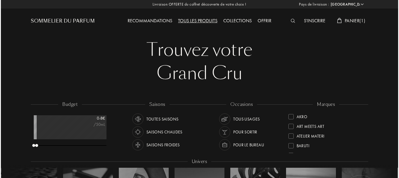
scroll to position [0, 0]
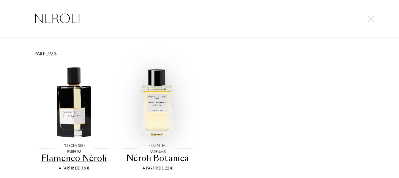
type input "NEROLI"
click at [168, 98] on img at bounding box center [157, 101] width 75 height 75
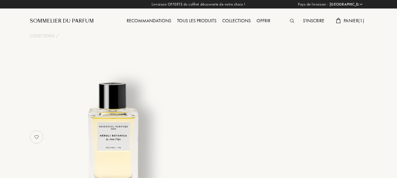
select select "FR"
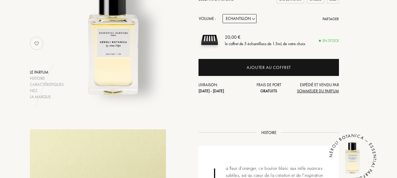
scroll to position [59, 0]
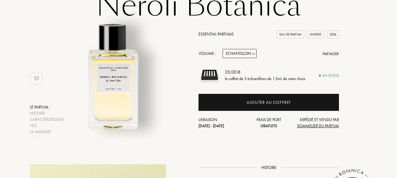
click at [254, 52] on select "Echantillon 10mL 100mL 150mL" at bounding box center [240, 53] width 34 height 9
select select "2"
click at [223, 49] on select "Echantillon 10mL 100mL 150mL" at bounding box center [240, 53] width 34 height 9
select select "2"
click at [252, 53] on select "Echantillon 10mL 100mL 150mL" at bounding box center [240, 53] width 34 height 9
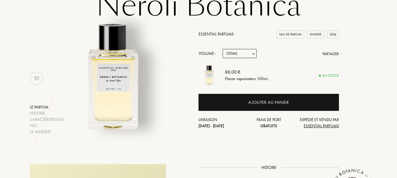
select select "3"
click at [223, 49] on select "Echantillon 10mL 100mL 150mL" at bounding box center [240, 53] width 34 height 9
select select "3"
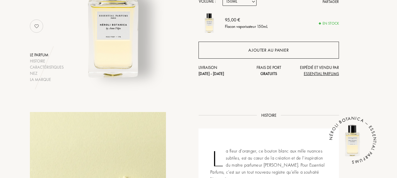
scroll to position [117, 0]
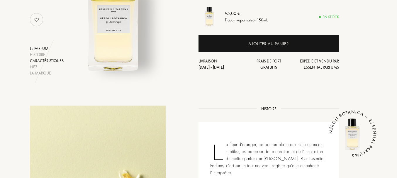
click at [40, 60] on div "Caractéristiques" at bounding box center [47, 61] width 34 height 6
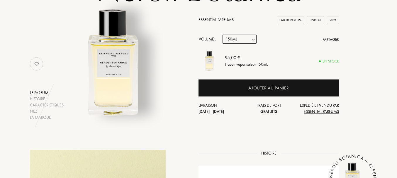
scroll to position [88, 0]
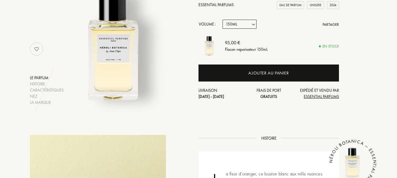
click at [254, 22] on select "Echantillon 10mL 100mL 150mL" at bounding box center [240, 24] width 34 height 9
click at [223, 20] on select "Echantillon 10mL 100mL 150mL" at bounding box center [240, 24] width 34 height 9
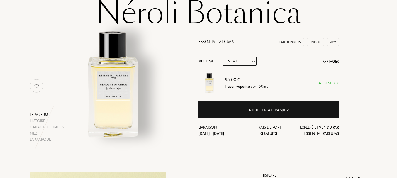
scroll to position [59, 0]
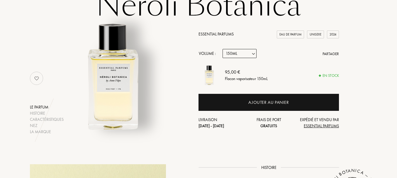
click at [252, 55] on select "Echantillon 10mL 100mL 150mL" at bounding box center [240, 53] width 34 height 9
select select "2"
click at [223, 49] on select "Echantillon 10mL 100mL 150mL" at bounding box center [240, 53] width 34 height 9
select select "2"
click at [252, 54] on select "Echantillon 10mL 100mL 150mL" at bounding box center [240, 53] width 34 height 9
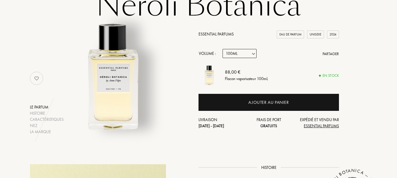
select select "3"
click at [223, 49] on select "Echantillon 10mL 100mL 150mL" at bounding box center [240, 53] width 34 height 9
select select "3"
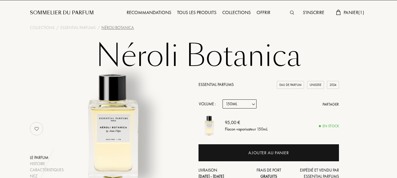
scroll to position [0, 0]
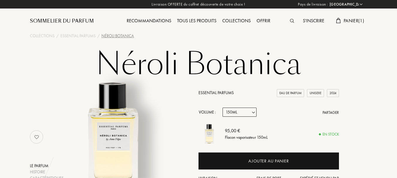
click at [139, 18] on div "Recommandations" at bounding box center [149, 21] width 50 height 8
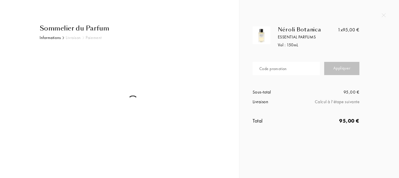
select select "FR"
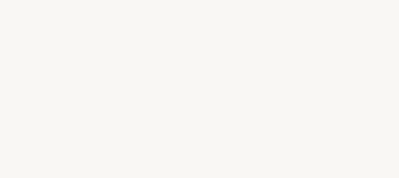
select select "FR"
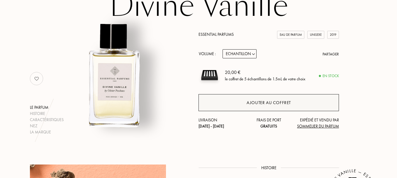
scroll to position [59, 0]
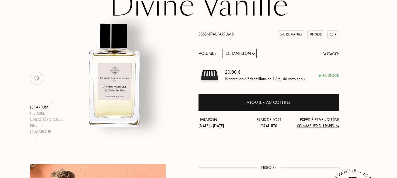
click at [253, 56] on select "Echantillon 10mL 100mL 150mL" at bounding box center [240, 53] width 34 height 9
select select "3"
click at [223, 49] on select "Echantillon 10mL 100mL 150mL" at bounding box center [240, 53] width 34 height 9
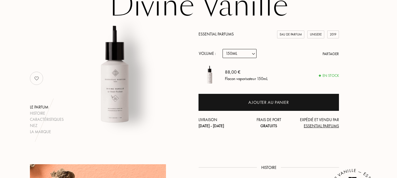
select select "3"
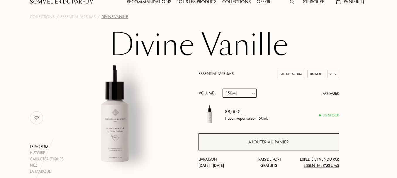
scroll to position [29, 0]
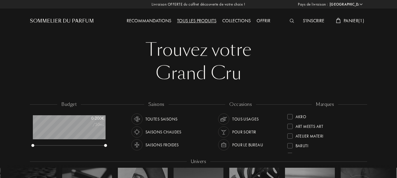
select select "FR"
click at [290, 20] on img at bounding box center [292, 21] width 4 height 4
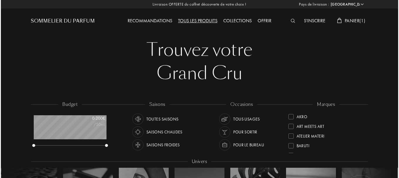
scroll to position [0, 0]
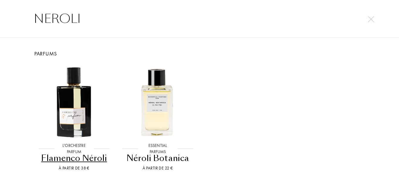
type input "NEROLI"
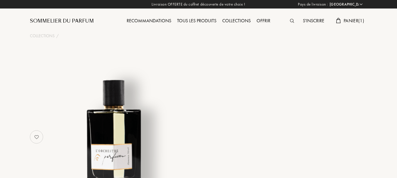
select select "FR"
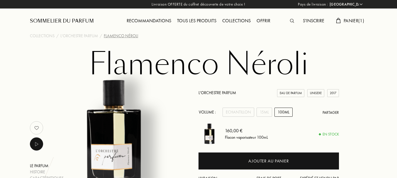
click at [291, 19] on img at bounding box center [292, 21] width 4 height 4
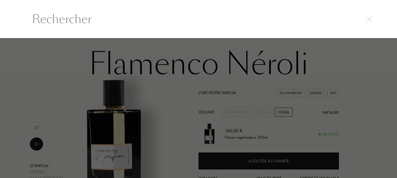
scroll to position [0, 0]
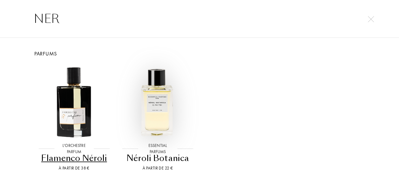
type input "NER"
click at [163, 101] on img at bounding box center [157, 101] width 75 height 75
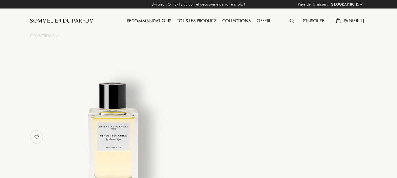
select select "FR"
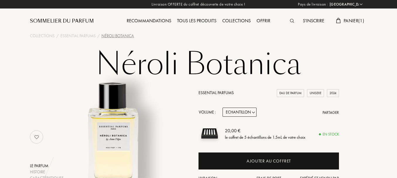
click at [247, 114] on select "Echantillon 10mL 100mL 150mL" at bounding box center [240, 112] width 34 height 9
select select "2"
click at [223, 108] on select "Echantillon 10mL 100mL 150mL" at bounding box center [240, 112] width 34 height 9
select select "2"
click at [249, 113] on select "Echantillon 10mL 100mL 150mL" at bounding box center [240, 112] width 34 height 9
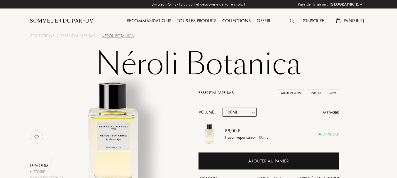
select select "3"
click at [223, 108] on select "Echantillon 10mL 100mL 150mL" at bounding box center [240, 112] width 34 height 9
select select "3"
click at [346, 18] on span "Panier ( 1 )" at bounding box center [354, 21] width 21 height 6
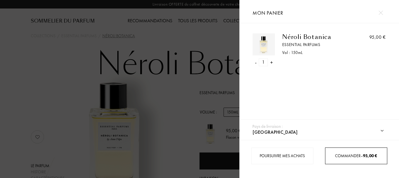
click at [344, 159] on div "Commander – 95,00 €" at bounding box center [356, 155] width 62 height 17
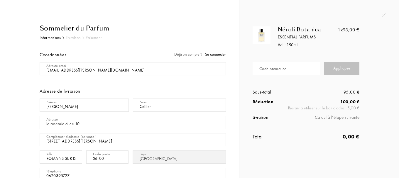
select select "FR"
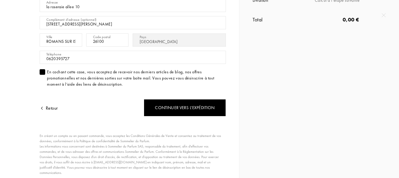
scroll to position [117, 0]
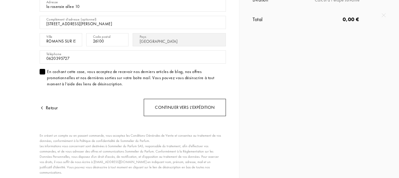
click at [190, 104] on div "Continuer vers l’expédition" at bounding box center [185, 107] width 82 height 17
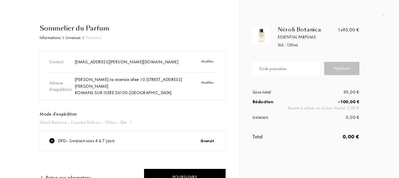
click at [288, 67] on input "text" at bounding box center [285, 68] width 67 height 13
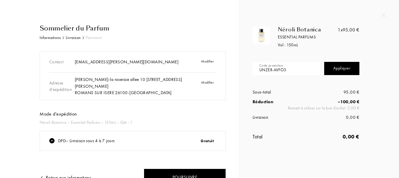
click at [336, 65] on div "Appliquer" at bounding box center [341, 68] width 35 height 13
click at [332, 66] on div "Appliquer" at bounding box center [341, 68] width 35 height 13
drag, startPoint x: 291, startPoint y: 69, endPoint x: 253, endPoint y: 67, distance: 38.2
click at [253, 67] on input "UNZER-AVFO3" at bounding box center [285, 68] width 67 height 13
type input "ILTVM-ZTIFA"
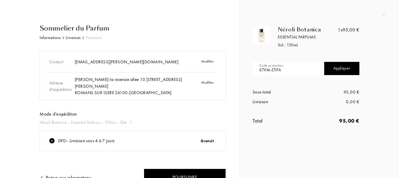
click at [330, 72] on div "Appliquer" at bounding box center [341, 68] width 35 height 13
drag, startPoint x: 283, startPoint y: 69, endPoint x: 244, endPoint y: 68, distance: 39.6
click at [244, 68] on div "Néroli Botanica Essential Parfums Vol : 150 mL 1x 95,00 € Code promotion ILTVM-…" at bounding box center [319, 81] width 151 height 110
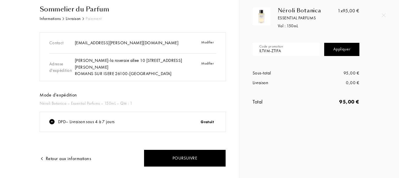
scroll to position [29, 0]
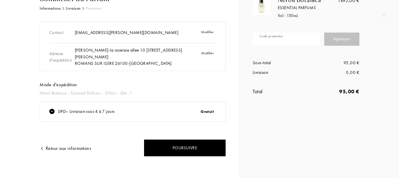
click at [275, 40] on input "text" at bounding box center [285, 39] width 67 height 13
type input "UNZER-AVFO3"
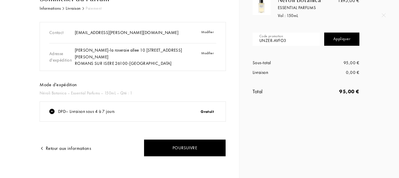
scroll to position [0, 0]
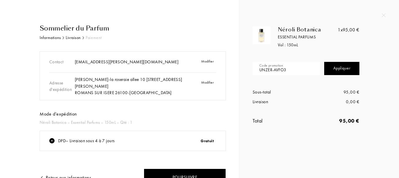
click at [333, 66] on div "Appliquer" at bounding box center [341, 68] width 35 height 13
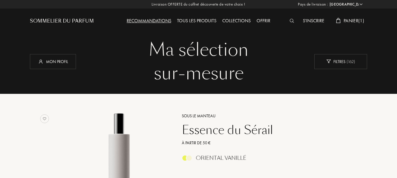
select select "FR"
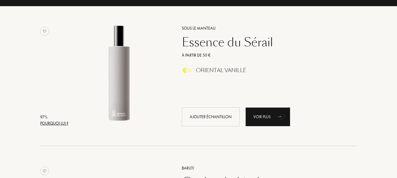
scroll to position [88, 0]
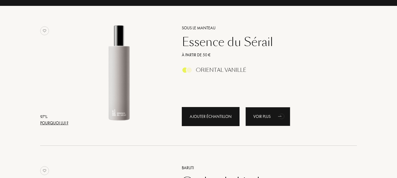
click at [203, 116] on div "Ajouter échantillon" at bounding box center [211, 116] width 58 height 19
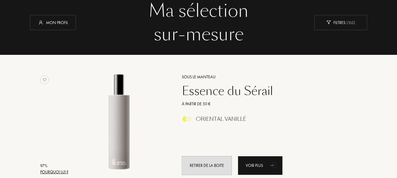
scroll to position [0, 0]
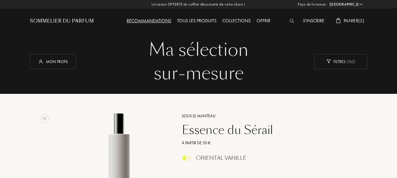
click at [351, 18] on span "Panier ( 2 )" at bounding box center [354, 21] width 21 height 6
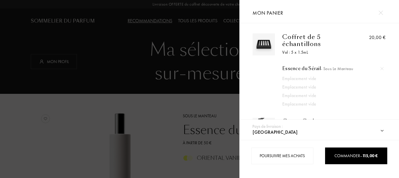
click at [122, 86] on div at bounding box center [119, 89] width 239 height 178
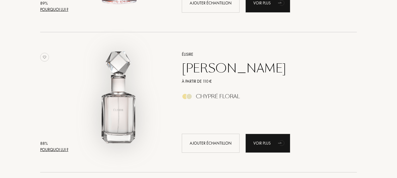
scroll to position [792, 0]
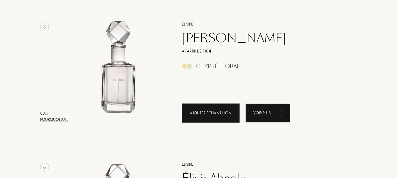
click at [206, 111] on div "Ajouter échantillon" at bounding box center [211, 112] width 58 height 19
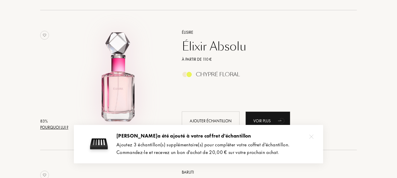
scroll to position [938, 0]
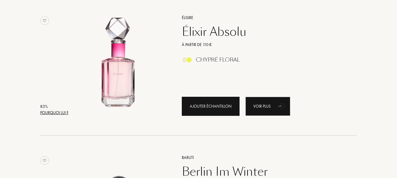
click at [207, 107] on div "Ajouter échantillon" at bounding box center [211, 106] width 58 height 19
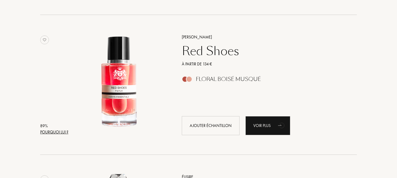
scroll to position [645, 0]
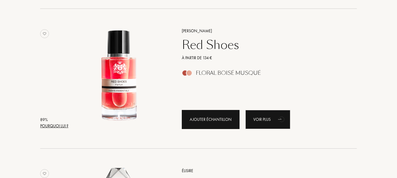
click at [204, 118] on div "Ajouter échantillon" at bounding box center [211, 119] width 58 height 19
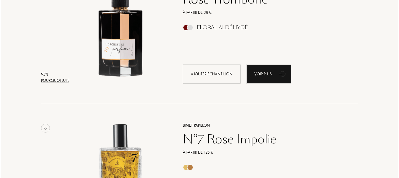
scroll to position [381, 0]
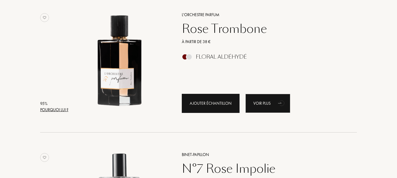
click at [193, 104] on div "Ajouter échantillon" at bounding box center [211, 103] width 58 height 19
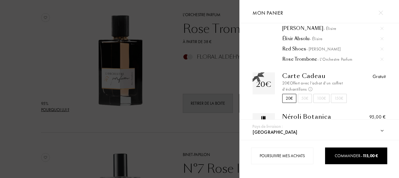
scroll to position [59, 0]
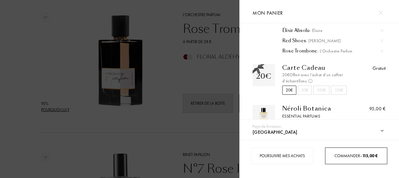
click at [334, 157] on span "Commander – 115,00 €" at bounding box center [355, 155] width 43 height 5
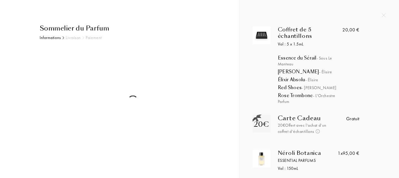
select select "FR"
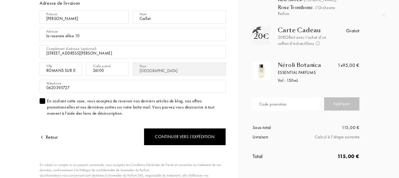
scroll to position [117, 0]
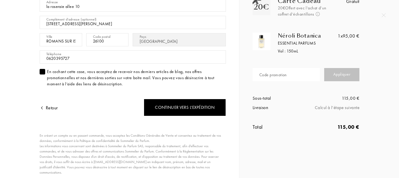
click at [275, 72] on div "Code promotion" at bounding box center [273, 75] width 28 height 6
click at [276, 73] on div "Code promotion" at bounding box center [273, 75] width 28 height 6
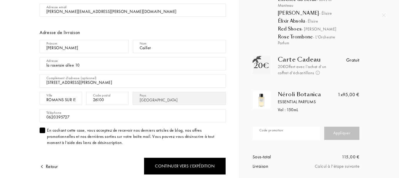
scroll to position [88, 0]
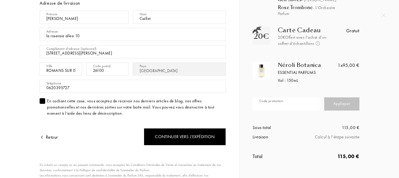
paste input "ILTVM-ZTIFA"
type input "ILTVM-ZTIFA"
click at [337, 107] on div "Appliquer" at bounding box center [341, 103] width 35 height 13
click at [344, 102] on div "Appliquer" at bounding box center [341, 103] width 35 height 13
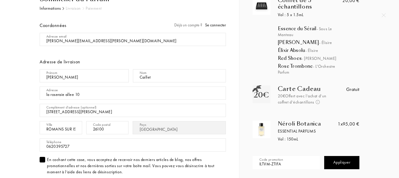
scroll to position [0, 0]
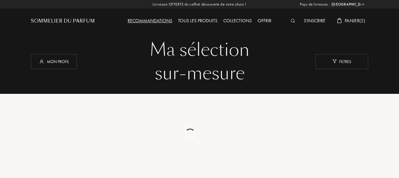
select select "FR"
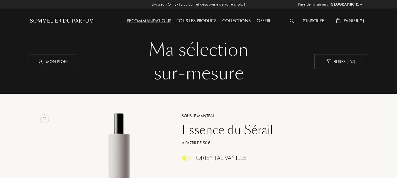
click at [356, 21] on span "Panier ( 2 )" at bounding box center [354, 21] width 21 height 6
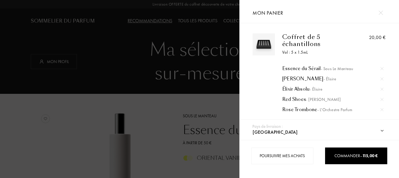
click at [381, 11] on img at bounding box center [380, 13] width 4 height 4
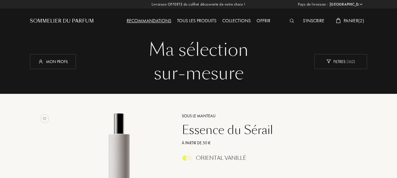
click at [356, 23] on span "Panier ( 2 )" at bounding box center [354, 21] width 21 height 6
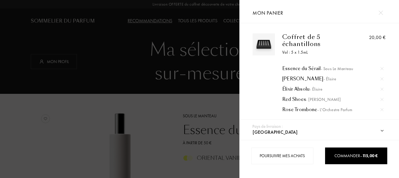
click at [380, 69] on img at bounding box center [381, 68] width 3 height 3
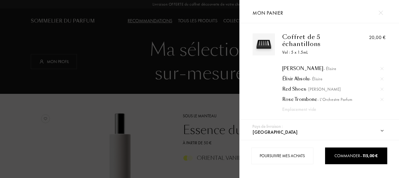
click at [380, 69] on img at bounding box center [381, 68] width 3 height 3
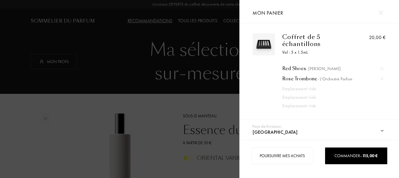
click at [380, 69] on img at bounding box center [381, 68] width 3 height 3
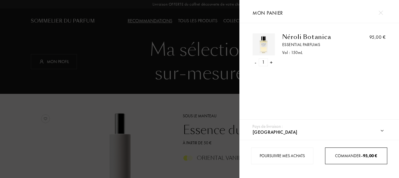
click at [345, 161] on div "Commander – 95,00 €" at bounding box center [356, 155] width 62 height 17
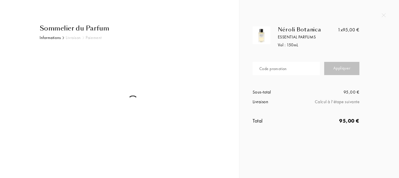
select select "FR"
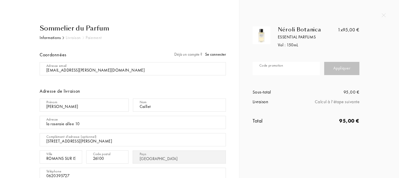
click at [300, 67] on input "text" at bounding box center [285, 68] width 67 height 13
type input "UNZER-AVFO3"
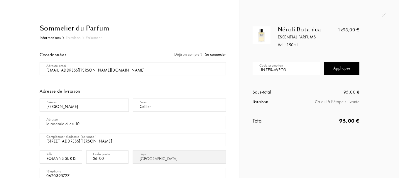
click at [334, 72] on div "Appliquer" at bounding box center [341, 68] width 35 height 13
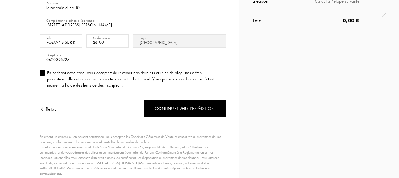
scroll to position [117, 0]
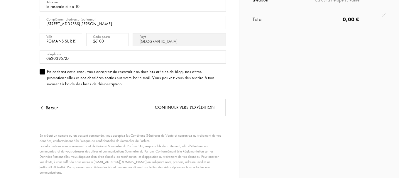
click at [201, 110] on div "Continuer vers l’expédition" at bounding box center [185, 107] width 82 height 17
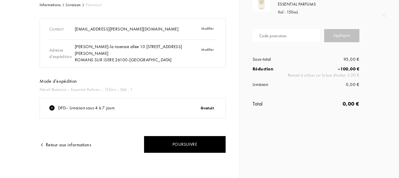
scroll to position [33, 0]
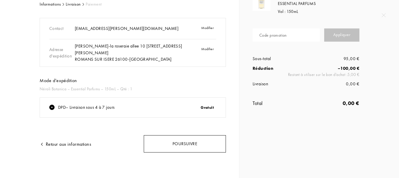
click at [187, 145] on div "Poursuivre" at bounding box center [185, 143] width 82 height 17
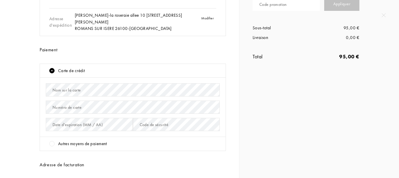
scroll to position [59, 0]
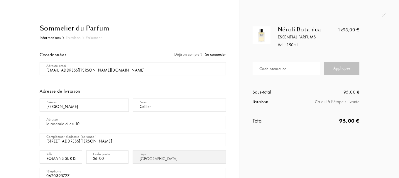
select select "FR"
click at [296, 69] on input "text" at bounding box center [285, 68] width 67 height 13
type input "UNZER-AVFO3"
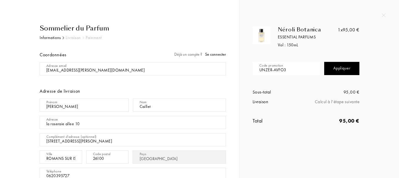
click at [331, 64] on div "Appliquer" at bounding box center [341, 68] width 35 height 13
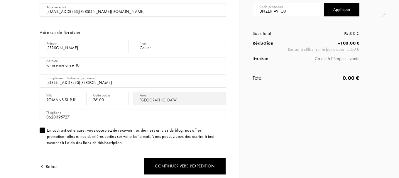
scroll to position [88, 0]
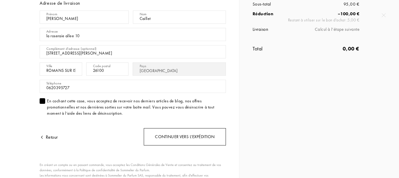
click at [192, 135] on div "Continuer vers l’expédition" at bounding box center [185, 136] width 82 height 17
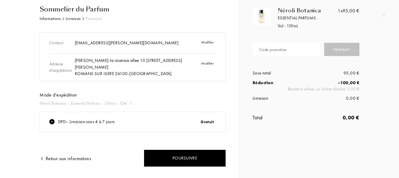
scroll to position [29, 0]
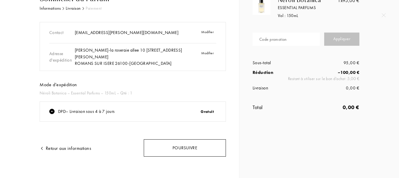
click at [185, 146] on div "Poursuivre" at bounding box center [185, 147] width 82 height 17
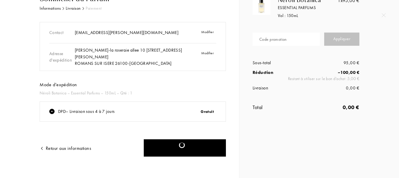
scroll to position [0, 0]
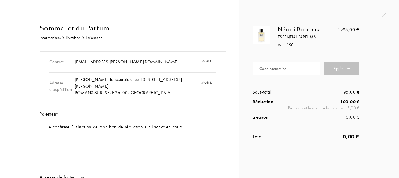
click at [41, 127] on div at bounding box center [43, 127] width 6 height 6
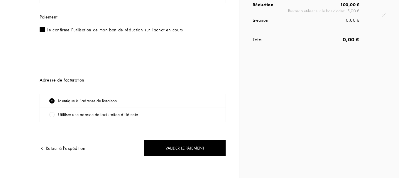
scroll to position [101, 0]
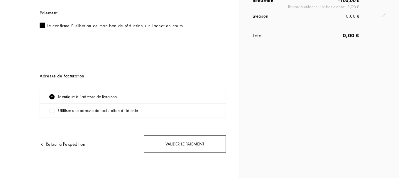
click at [174, 143] on div "Valider le paiement" at bounding box center [185, 143] width 82 height 17
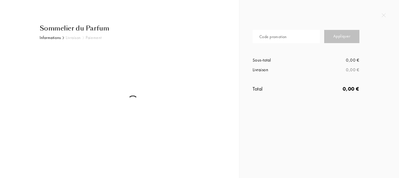
select select "FR"
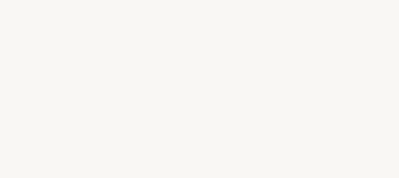
select select "FR"
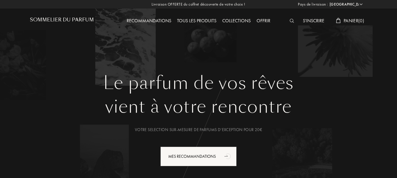
click at [353, 22] on span "Panier ( 0 )" at bounding box center [354, 21] width 21 height 6
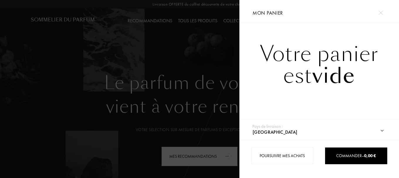
click at [136, 86] on div at bounding box center [119, 89] width 239 height 178
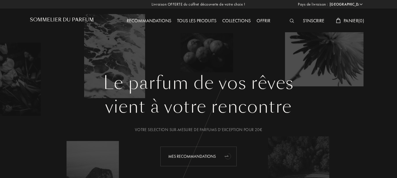
click at [196, 156] on div "Mes Recommandations" at bounding box center [198, 157] width 76 height 20
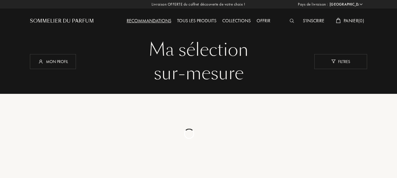
select select "FR"
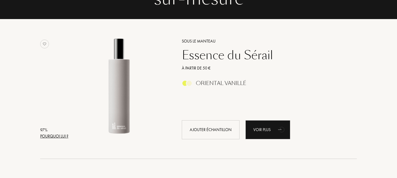
scroll to position [88, 0]
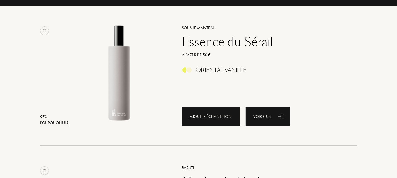
click at [221, 115] on div "Ajouter échantillon" at bounding box center [211, 116] width 58 height 19
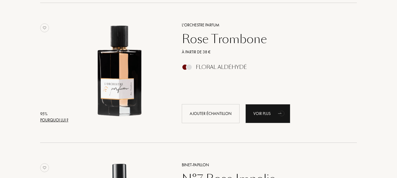
scroll to position [381, 0]
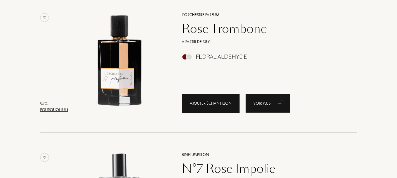
click at [231, 101] on div "Ajouter échantillon" at bounding box center [211, 103] width 58 height 19
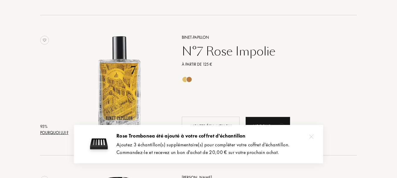
scroll to position [528, 0]
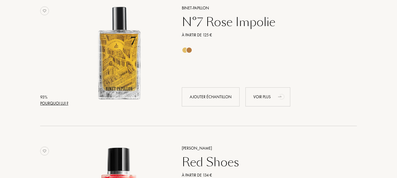
click at [265, 96] on div "Voir plus" at bounding box center [267, 96] width 45 height 19
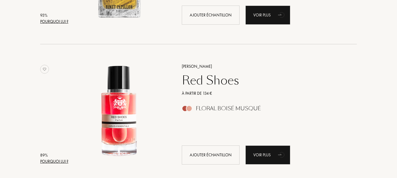
scroll to position [616, 0]
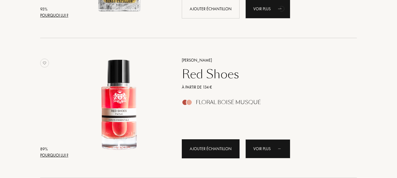
click at [212, 143] on div "Ajouter échantillon" at bounding box center [211, 148] width 58 height 19
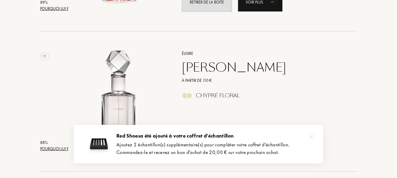
scroll to position [792, 0]
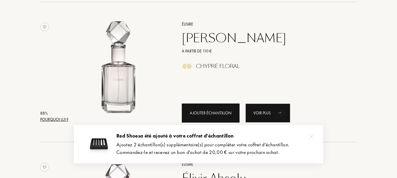
click at [213, 117] on div "Ajouter échantillon" at bounding box center [211, 112] width 58 height 19
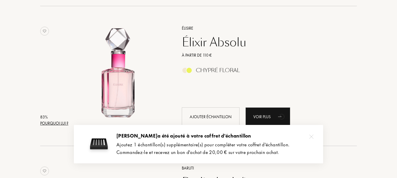
scroll to position [938, 0]
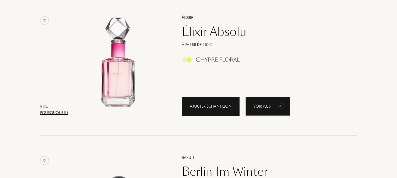
click at [206, 109] on div "Ajouter échantillon" at bounding box center [211, 106] width 58 height 19
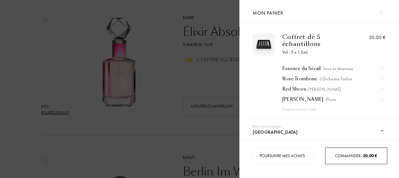
click at [344, 158] on div "Commander – 20,00 €" at bounding box center [356, 156] width 62 height 6
click at [349, 156] on div "Commander – 20,00 €" at bounding box center [356, 156] width 62 height 6
click at [336, 153] on div "Commander – 20,00 €" at bounding box center [356, 156] width 62 height 6
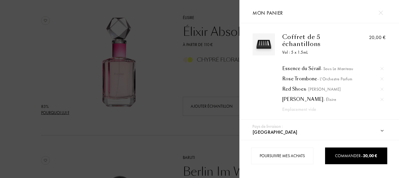
click at [203, 135] on div at bounding box center [119, 89] width 239 height 178
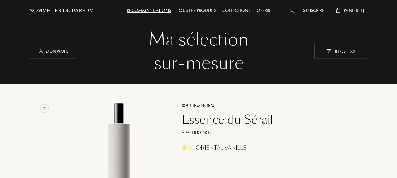
scroll to position [0, 0]
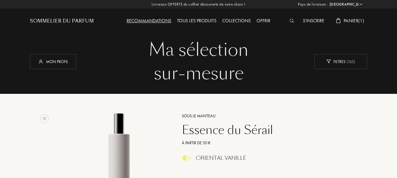
click at [352, 22] on span "Panier ( 1 )" at bounding box center [354, 21] width 21 height 6
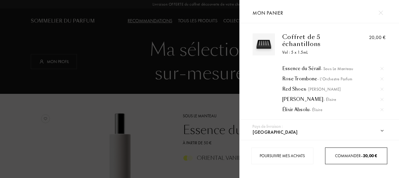
click at [342, 157] on span "Commander – 20,00 €" at bounding box center [356, 155] width 42 height 5
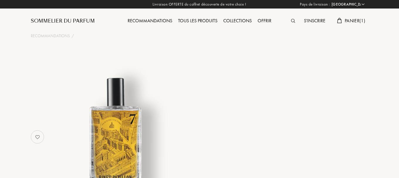
select select "FR"
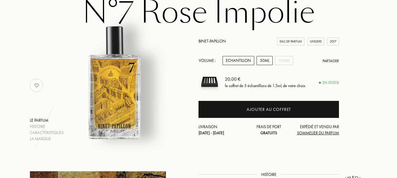
scroll to position [176, 0]
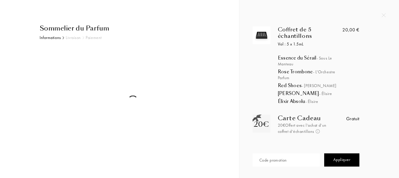
select select "FR"
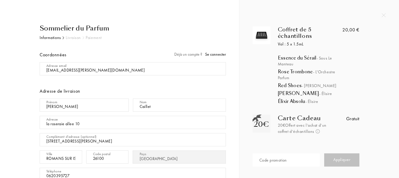
click at [269, 160] on div "Code promotion" at bounding box center [273, 160] width 28 height 6
click at [269, 160] on input "text" at bounding box center [285, 159] width 67 height 13
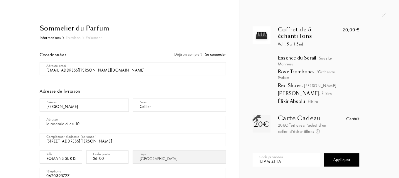
type input "ILTVM-ZTIFA"
click at [336, 158] on div "Appliquer" at bounding box center [341, 159] width 35 height 13
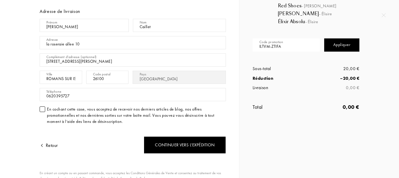
scroll to position [88, 0]
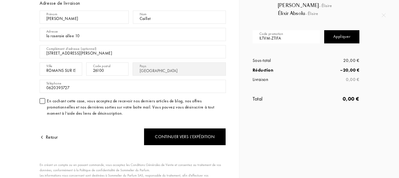
click at [42, 101] on div at bounding box center [43, 101] width 6 height 6
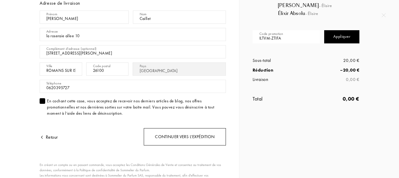
click at [178, 135] on div "Continuer vers l’expédition" at bounding box center [185, 136] width 82 height 17
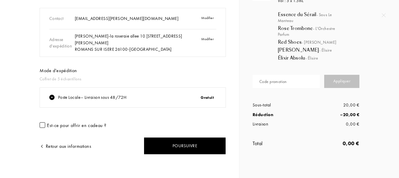
scroll to position [45, 0]
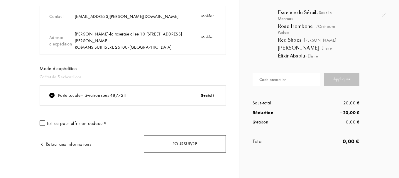
click at [186, 143] on div "Poursuivre" at bounding box center [185, 143] width 82 height 17
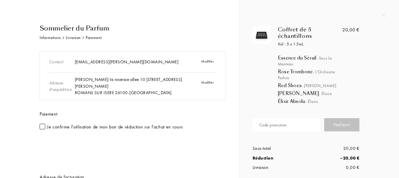
click at [43, 127] on div at bounding box center [43, 127] width 6 height 6
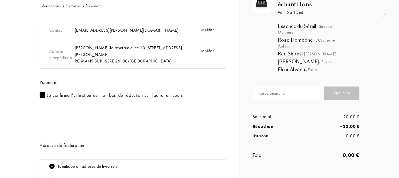
scroll to position [29, 0]
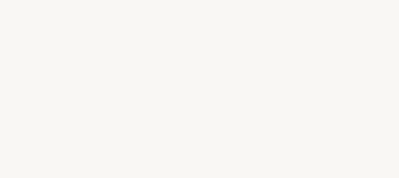
select select "FR"
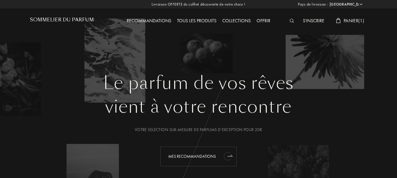
click at [188, 158] on div "Mes Recommandations" at bounding box center [198, 157] width 76 height 20
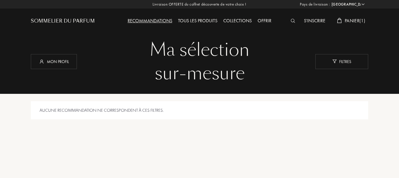
select select "FR"
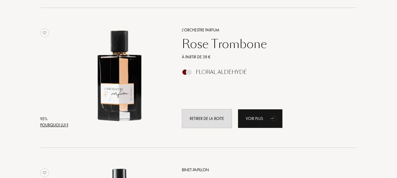
scroll to position [381, 0]
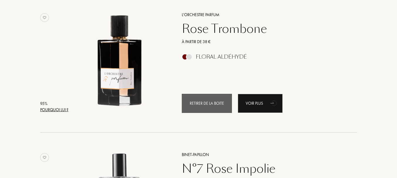
click at [213, 103] on div "Retirer de la boite" at bounding box center [207, 103] width 50 height 19
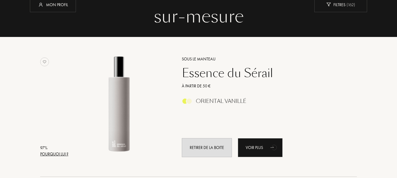
scroll to position [0, 0]
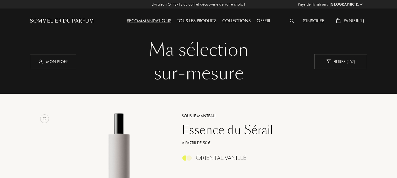
click at [290, 19] on img at bounding box center [292, 21] width 4 height 4
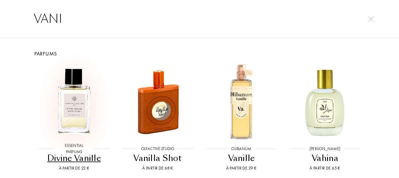
type input "VANI"
click at [77, 100] on img at bounding box center [73, 101] width 75 height 75
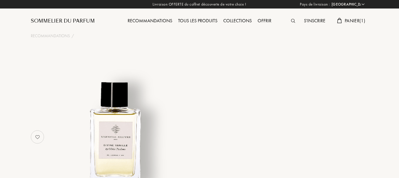
select select "FR"
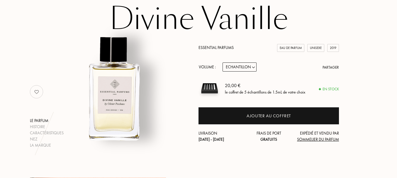
scroll to position [59, 0]
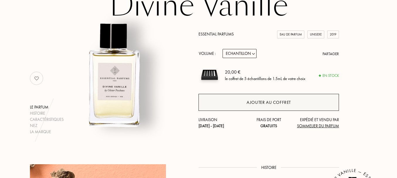
click at [244, 103] on div "Ajouter au coffret" at bounding box center [268, 102] width 140 height 17
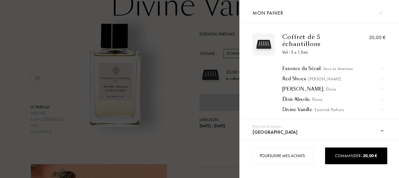
click at [169, 120] on div at bounding box center [119, 89] width 239 height 178
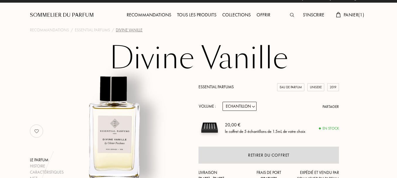
scroll to position [0, 0]
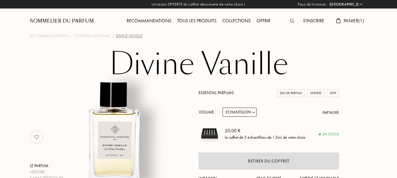
click at [220, 90] on link "Essential Parfums" at bounding box center [215, 92] width 35 height 5
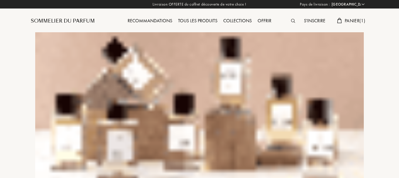
select select "FR"
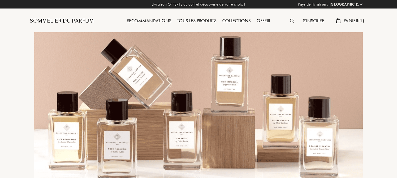
click at [346, 21] on span "Panier ( 1 )" at bounding box center [354, 21] width 21 height 6
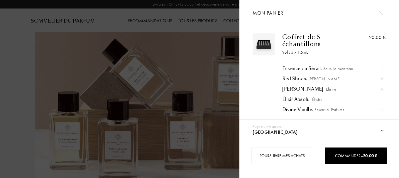
click at [381, 79] on img at bounding box center [381, 78] width 3 height 3
click at [212, 134] on div at bounding box center [119, 89] width 239 height 178
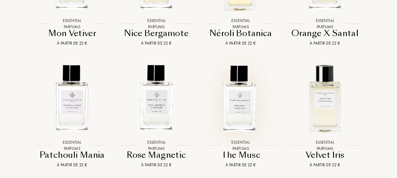
scroll to position [1026, 0]
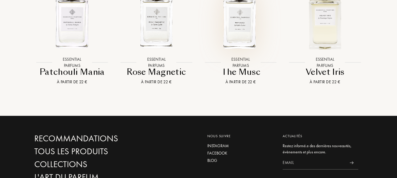
click at [233, 47] on img at bounding box center [241, 15] width 76 height 76
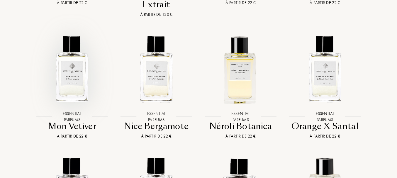
scroll to position [821, 0]
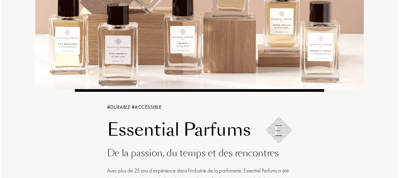
scroll to position [0, 0]
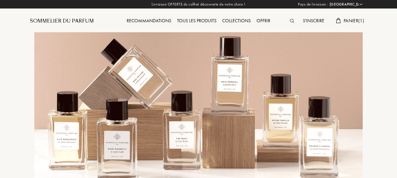
click at [354, 18] on span "Panier ( 1 )" at bounding box center [354, 21] width 21 height 6
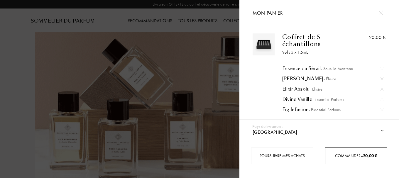
click at [350, 157] on span "Commander – 20,00 €" at bounding box center [356, 155] width 42 height 5
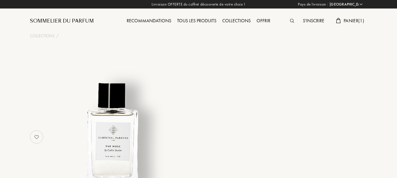
select select "FR"
select select "3"
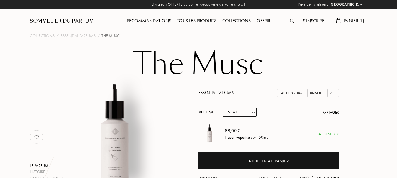
click at [235, 113] on select "Echantillon 10mL 100mL 150mL" at bounding box center [240, 112] width 34 height 9
select select "0"
click at [223, 108] on select "Echantillon 10mL 100mL 150mL" at bounding box center [240, 112] width 34 height 9
select select "0"
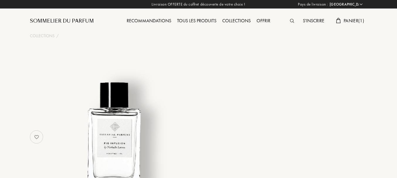
select select "FR"
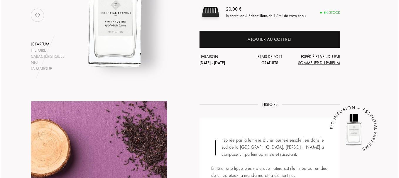
scroll to position [88, 0]
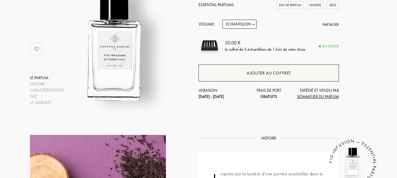
click at [274, 69] on div "Ajouter au coffret" at bounding box center [268, 72] width 140 height 17
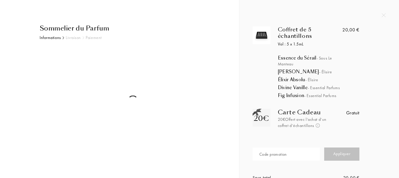
select select "FR"
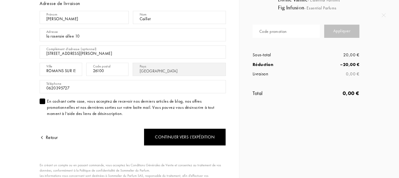
scroll to position [88, 0]
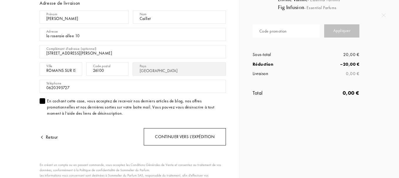
click at [200, 140] on div "Continuer vers l’expédition" at bounding box center [185, 136] width 82 height 17
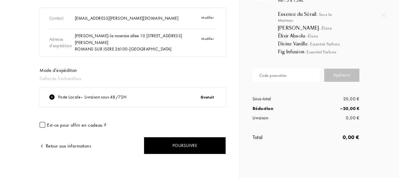
scroll to position [45, 0]
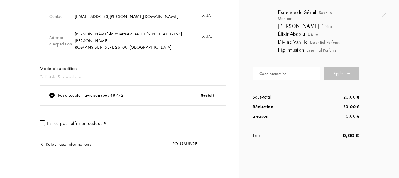
click at [195, 142] on div "Poursuivre" at bounding box center [185, 143] width 82 height 17
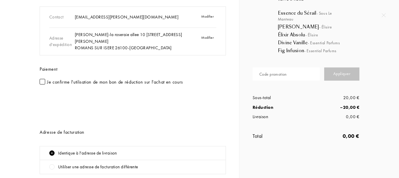
scroll to position [59, 0]
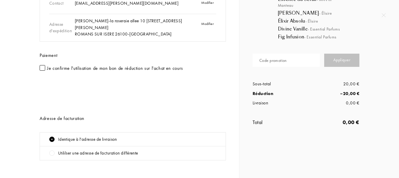
click at [44, 70] on div at bounding box center [43, 68] width 6 height 6
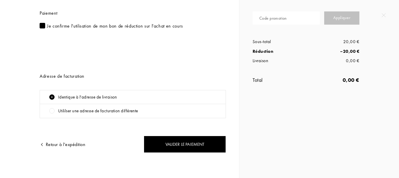
scroll to position [101, 0]
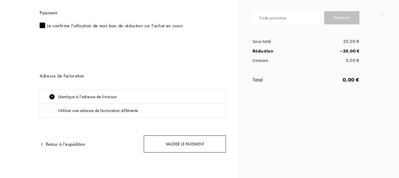
click at [188, 143] on div "Valider le paiement" at bounding box center [185, 143] width 82 height 17
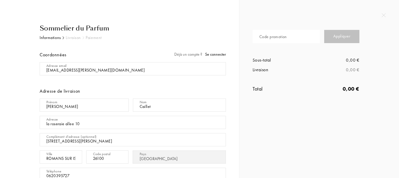
select select "FR"
